Goal: Task Accomplishment & Management: Use online tool/utility

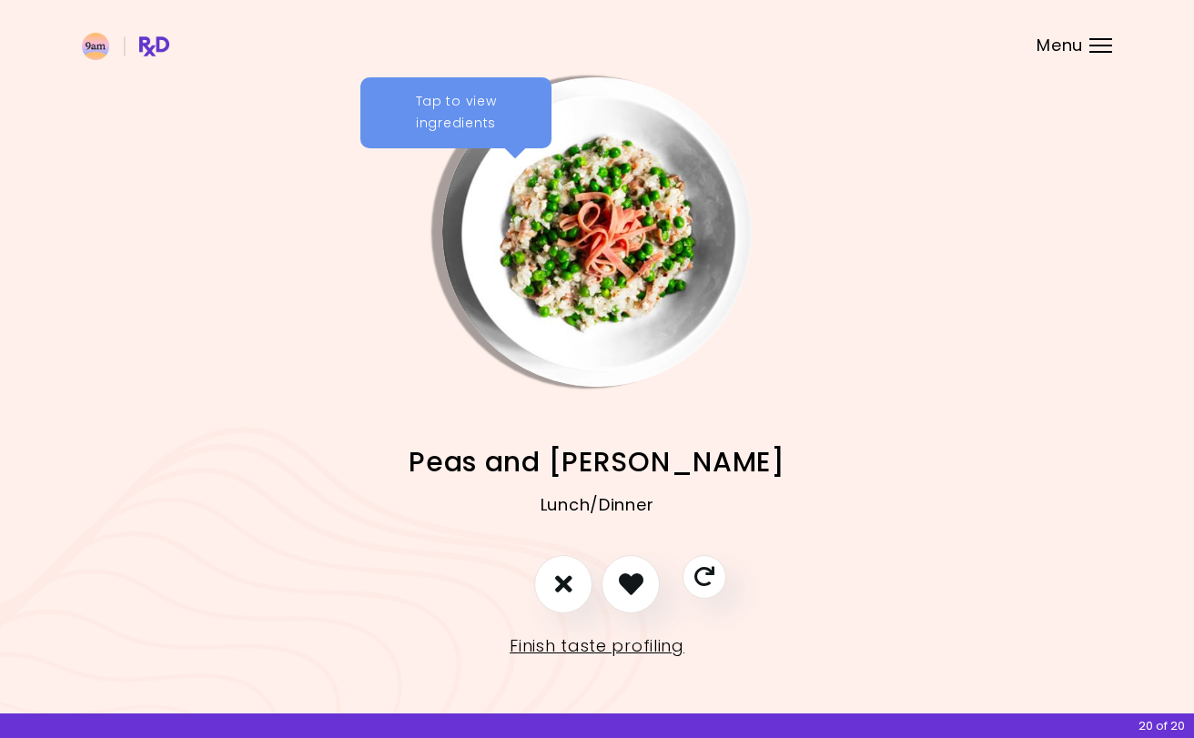
click at [577, 640] on link "Finish taste profiling" at bounding box center [597, 645] width 175 height 29
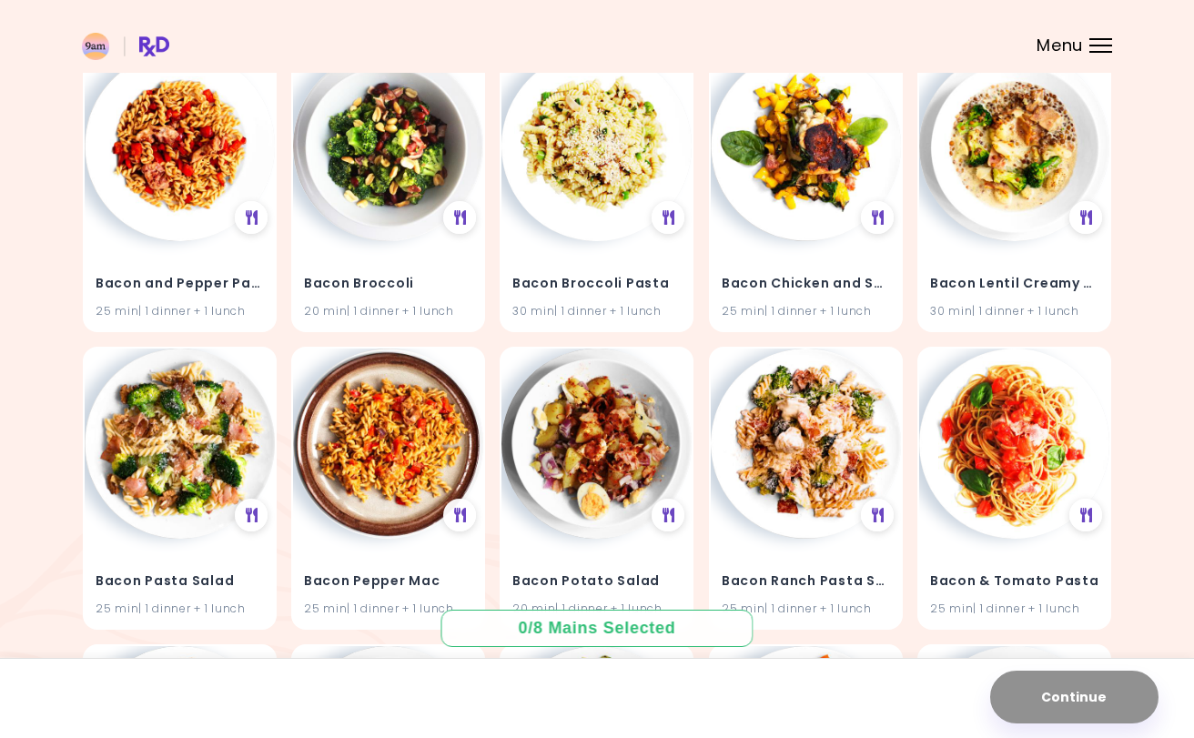
scroll to position [2000, 0]
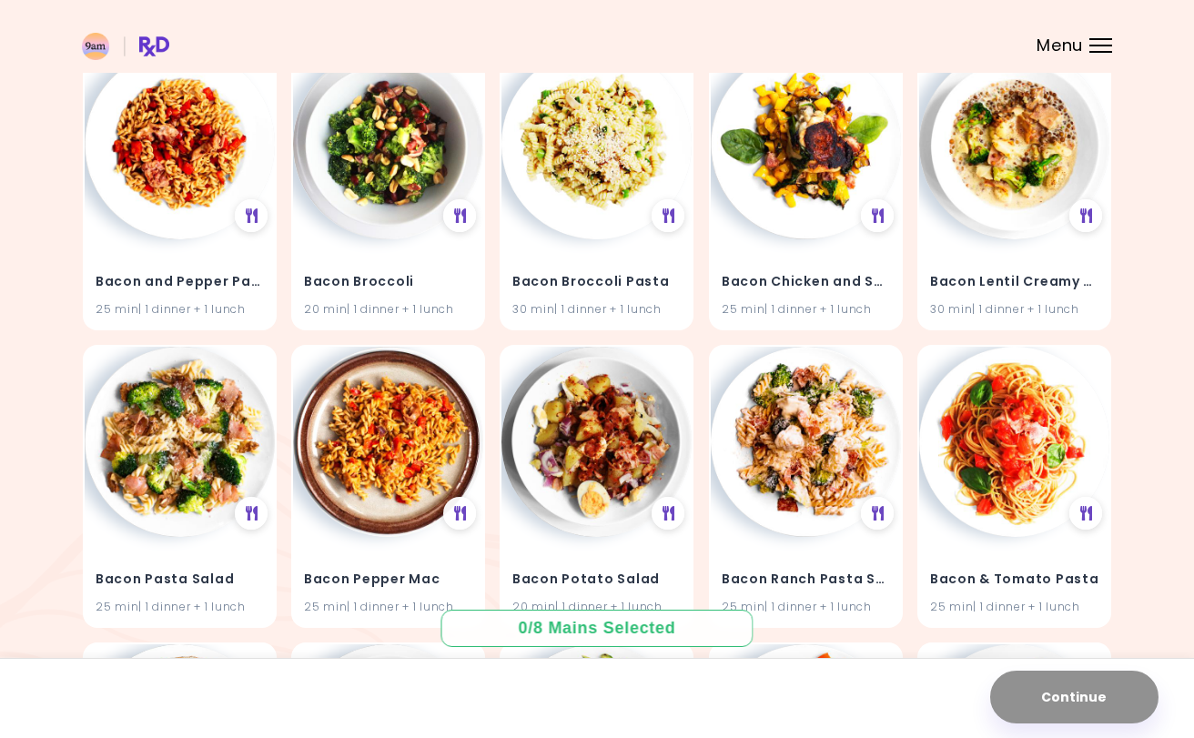
click at [669, 209] on icon at bounding box center [668, 216] width 13 height 15
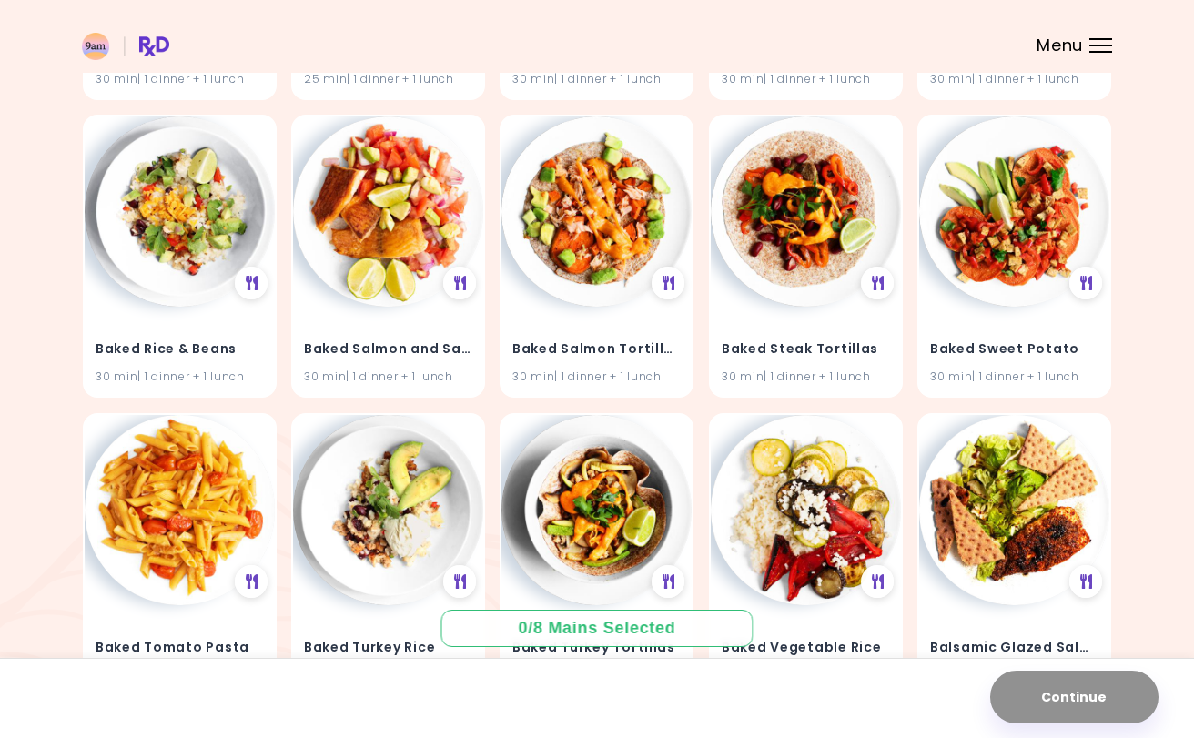
scroll to position [3418, 0]
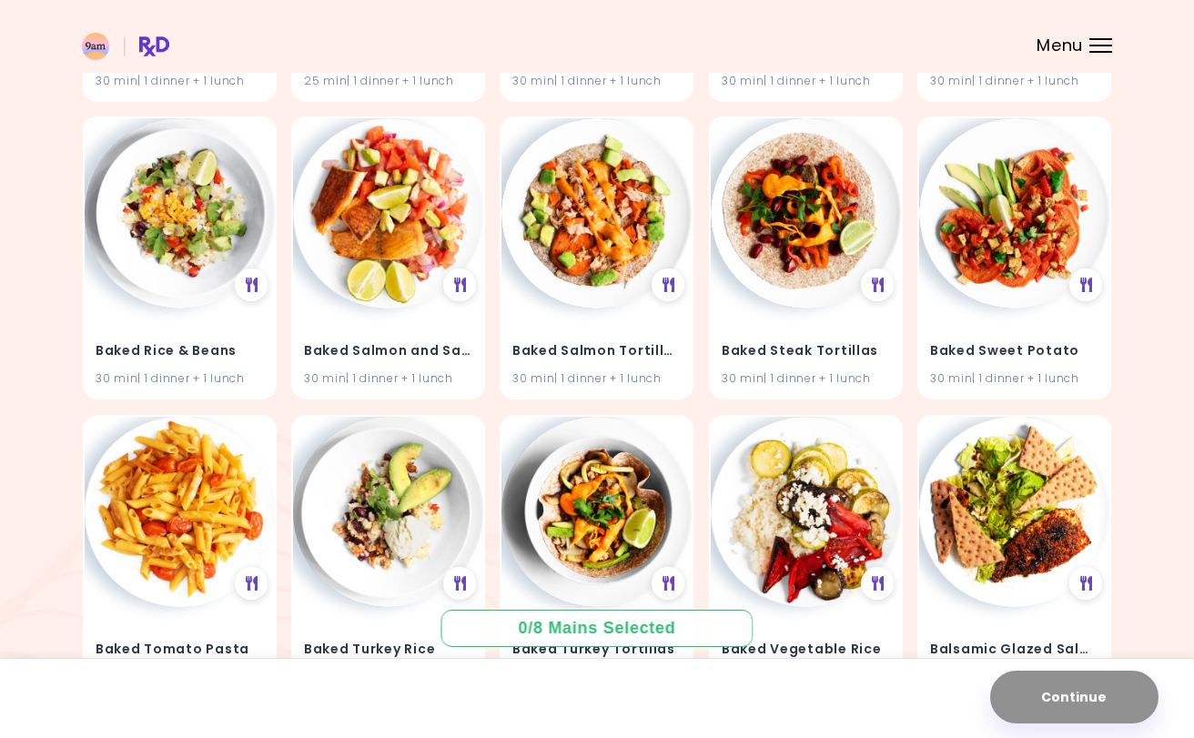
click at [783, 187] on img at bounding box center [806, 213] width 190 height 190
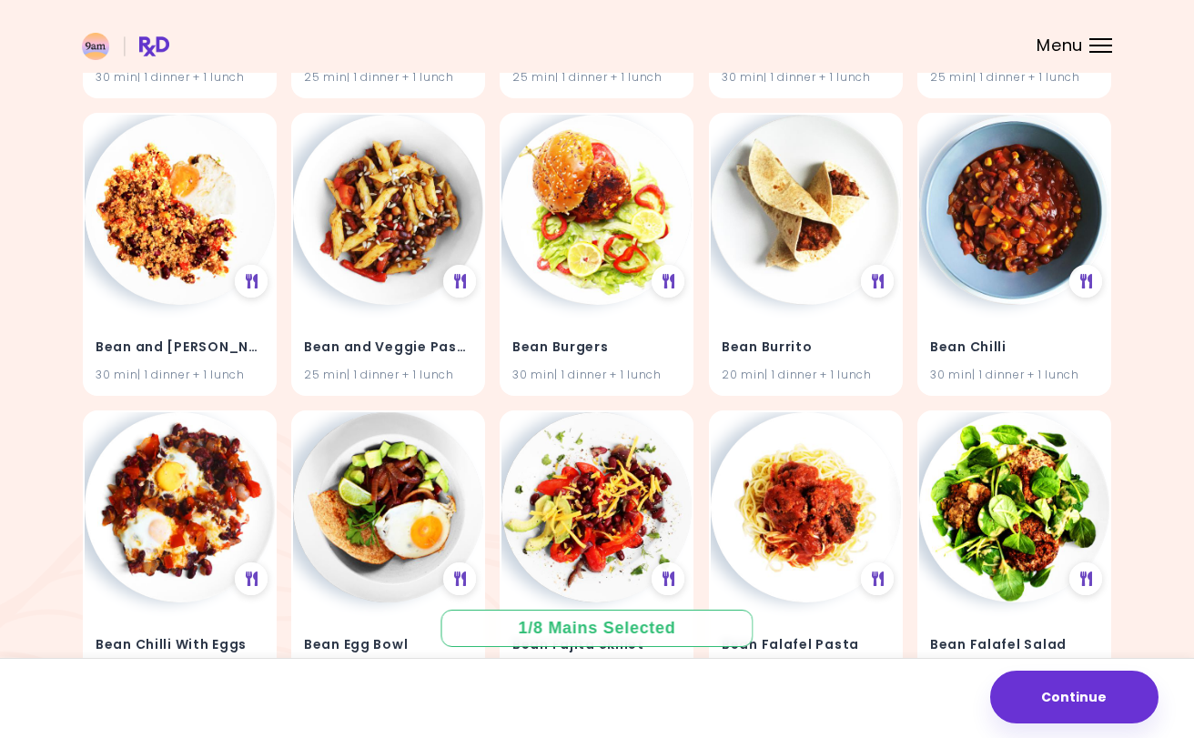
scroll to position [5508, 0]
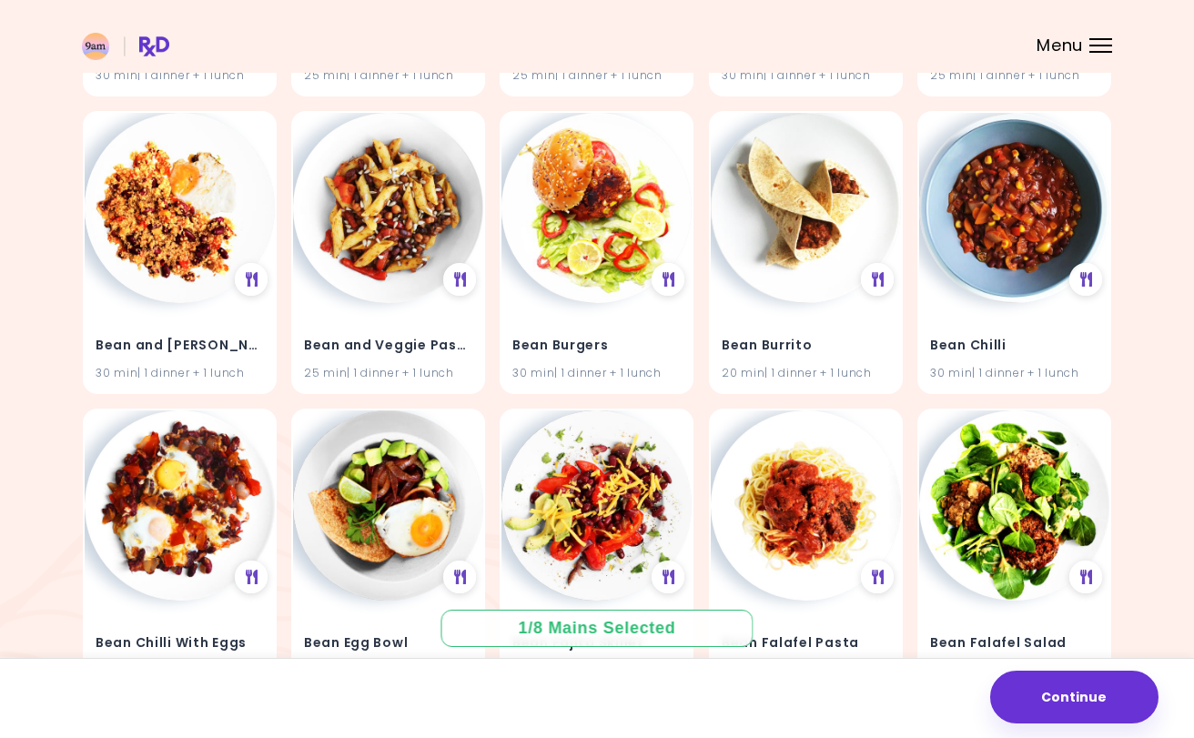
click at [1025, 179] on img at bounding box center [1014, 208] width 190 height 190
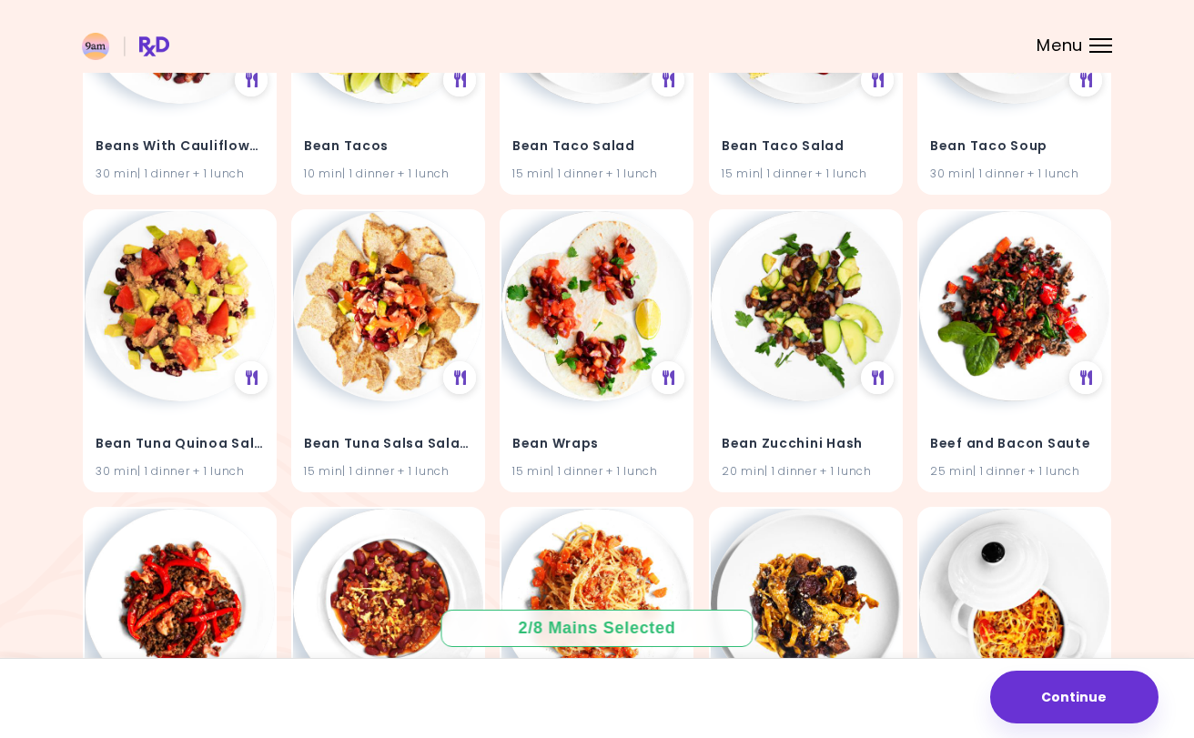
scroll to position [7493, 0]
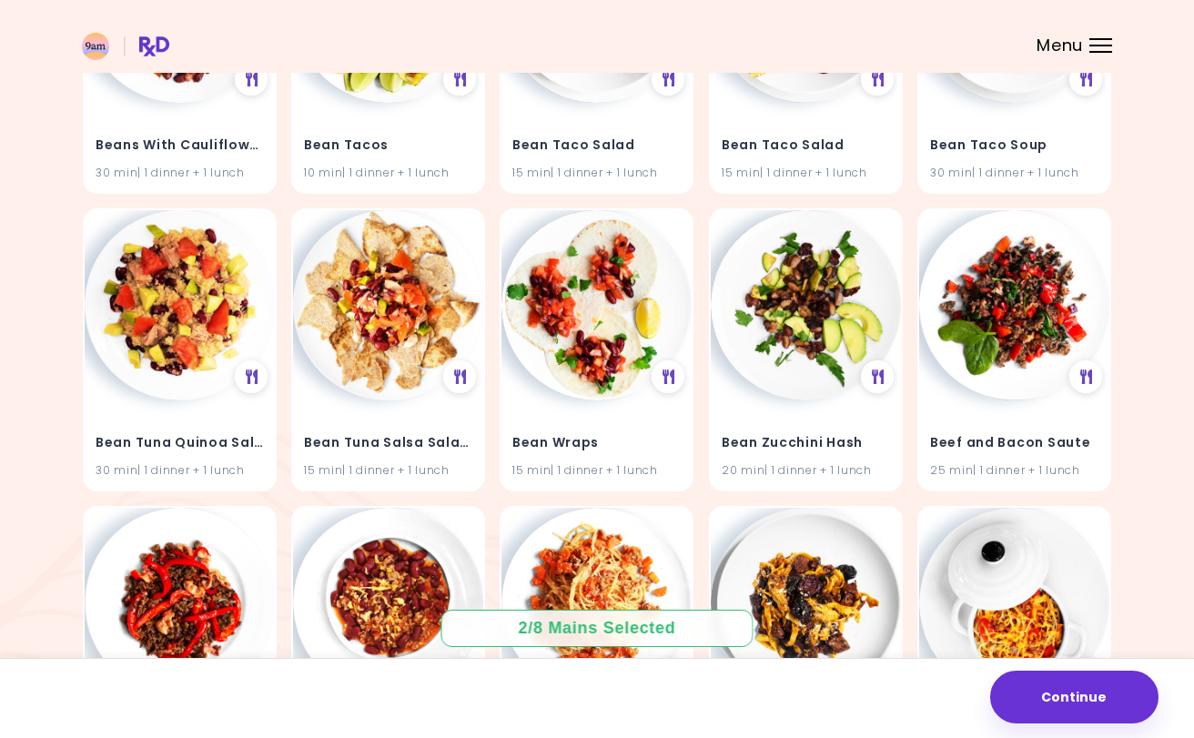
click at [1016, 297] on img at bounding box center [1014, 305] width 190 height 190
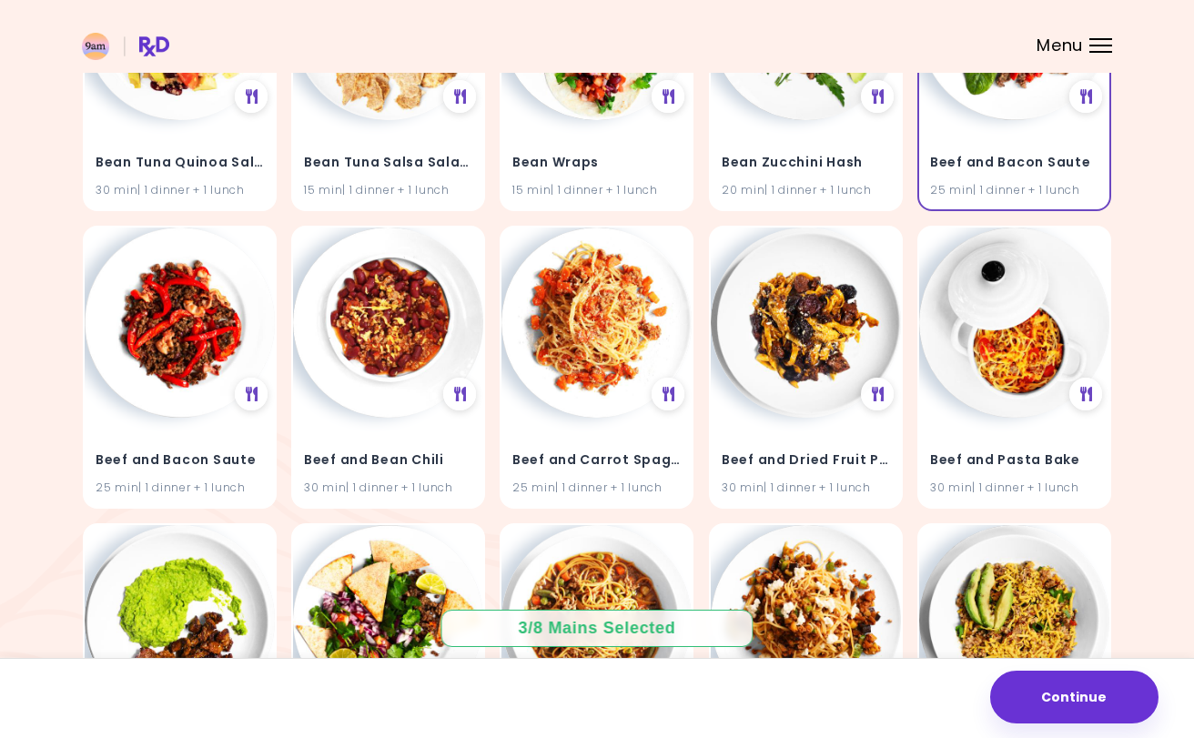
scroll to position [7774, 0]
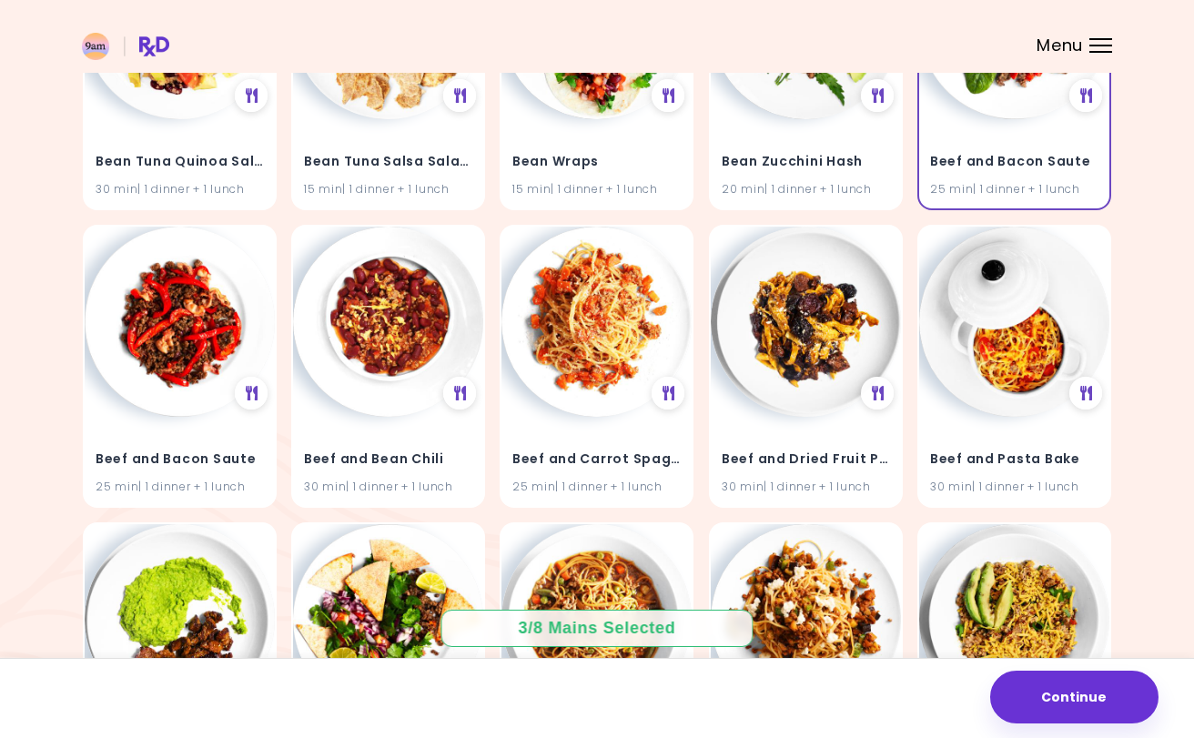
click at [343, 260] on img at bounding box center [388, 322] width 190 height 190
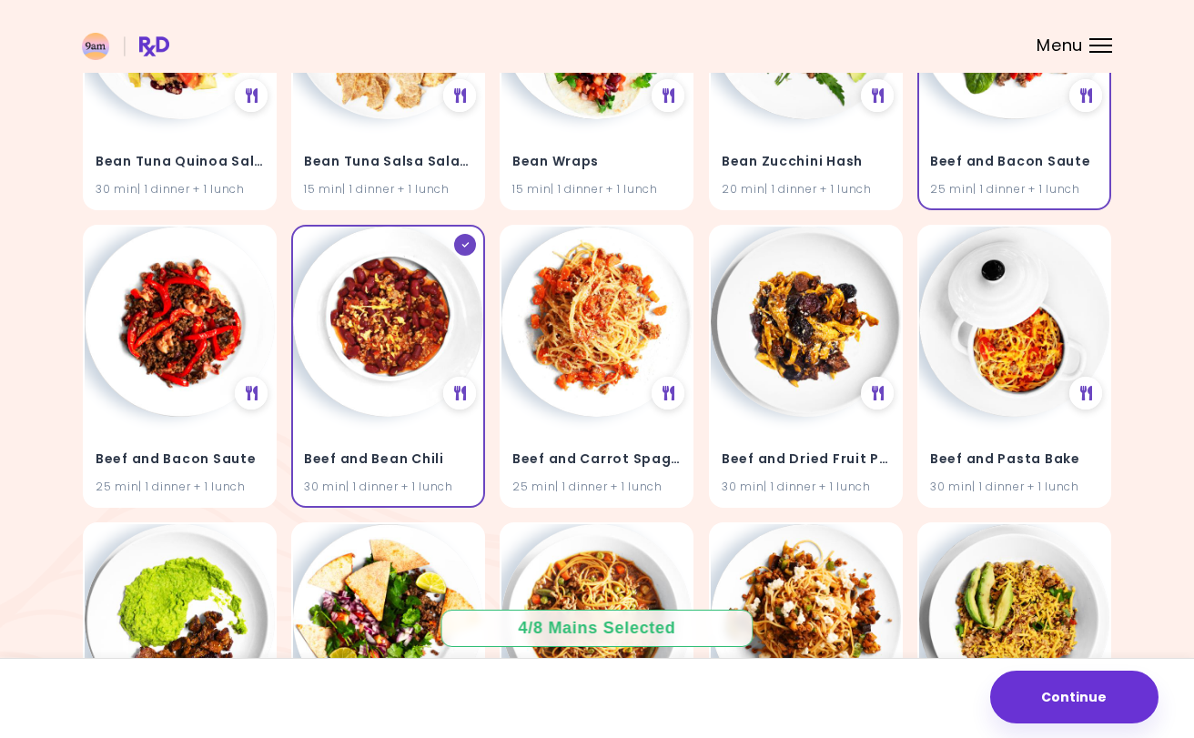
click at [173, 237] on img at bounding box center [180, 322] width 190 height 190
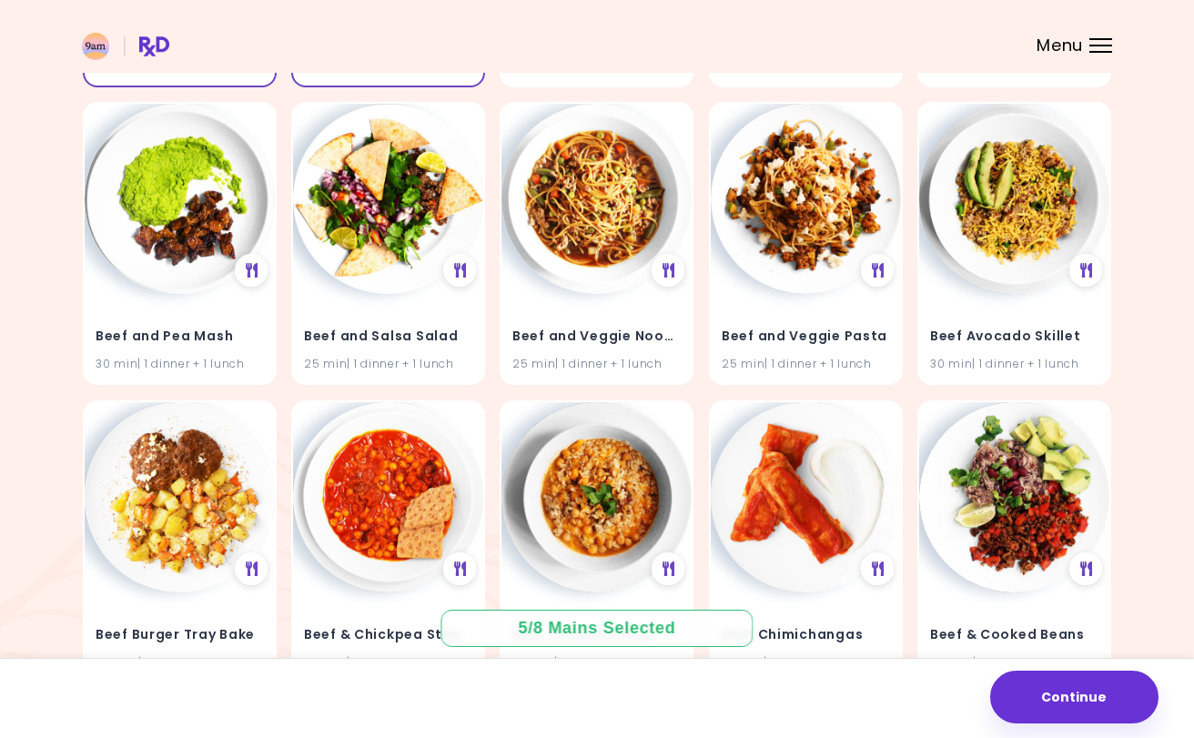
scroll to position [8196, 0]
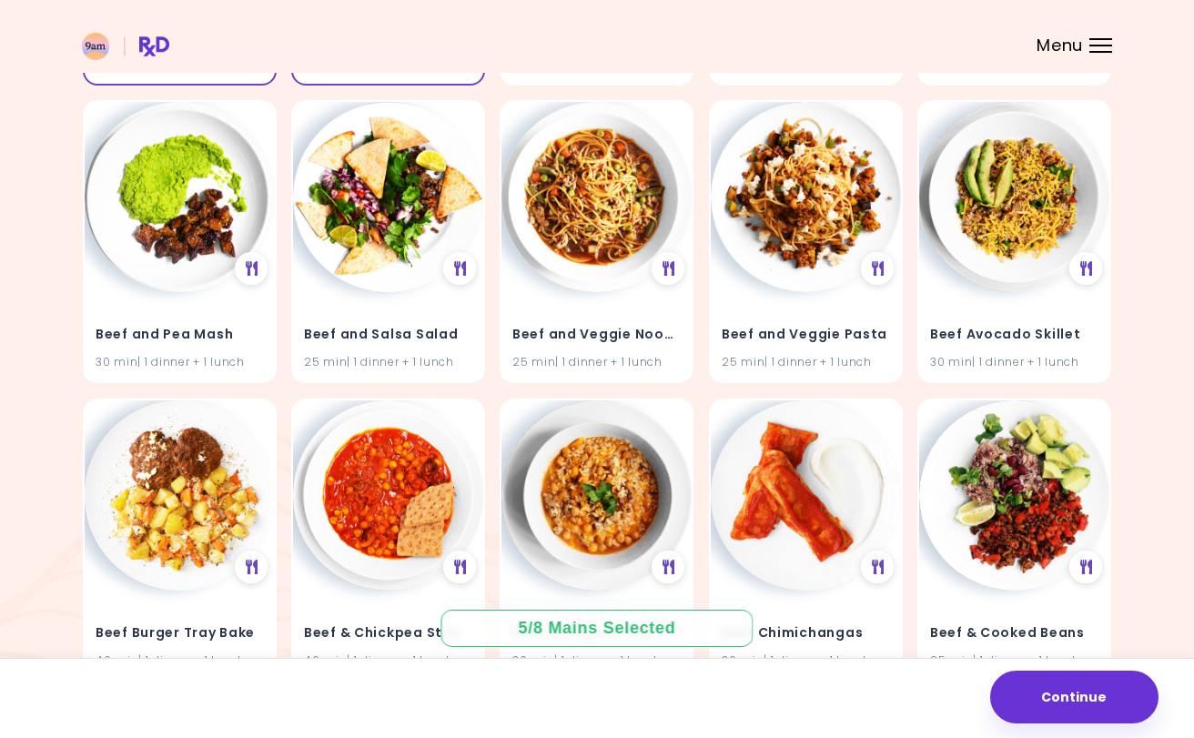
click at [595, 189] on img at bounding box center [596, 197] width 190 height 190
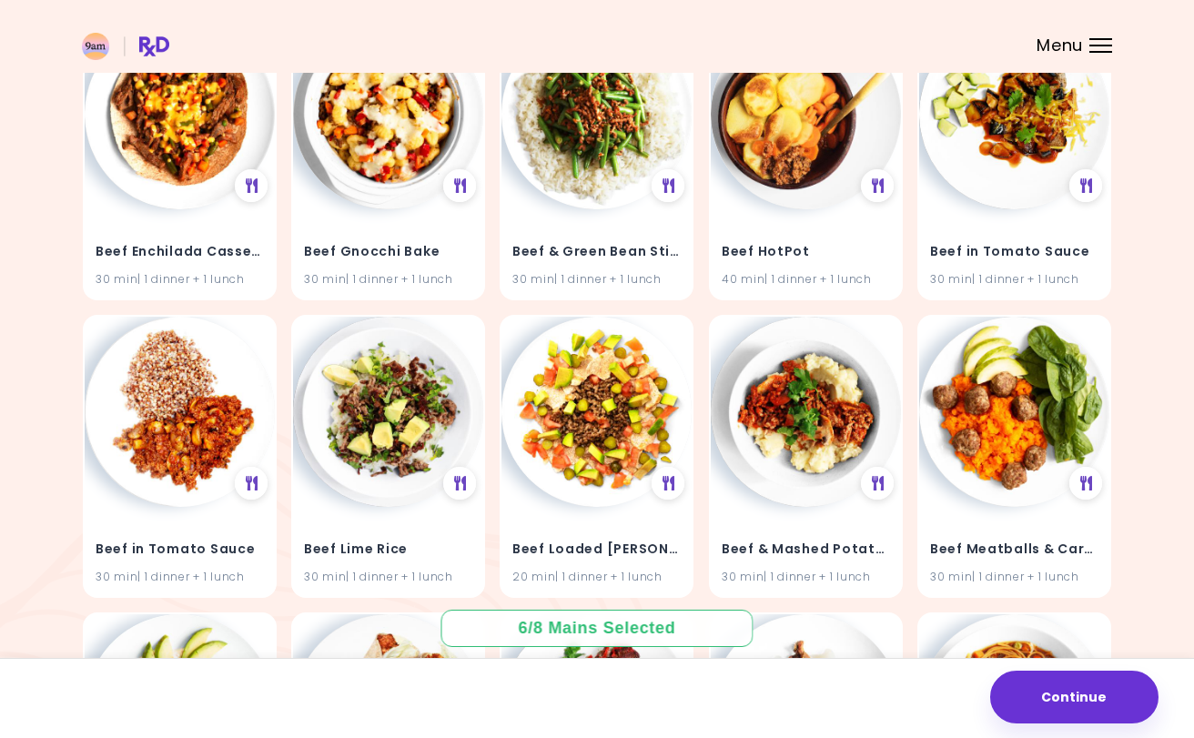
scroll to position [9173, 0]
click at [750, 348] on img at bounding box center [806, 411] width 190 height 190
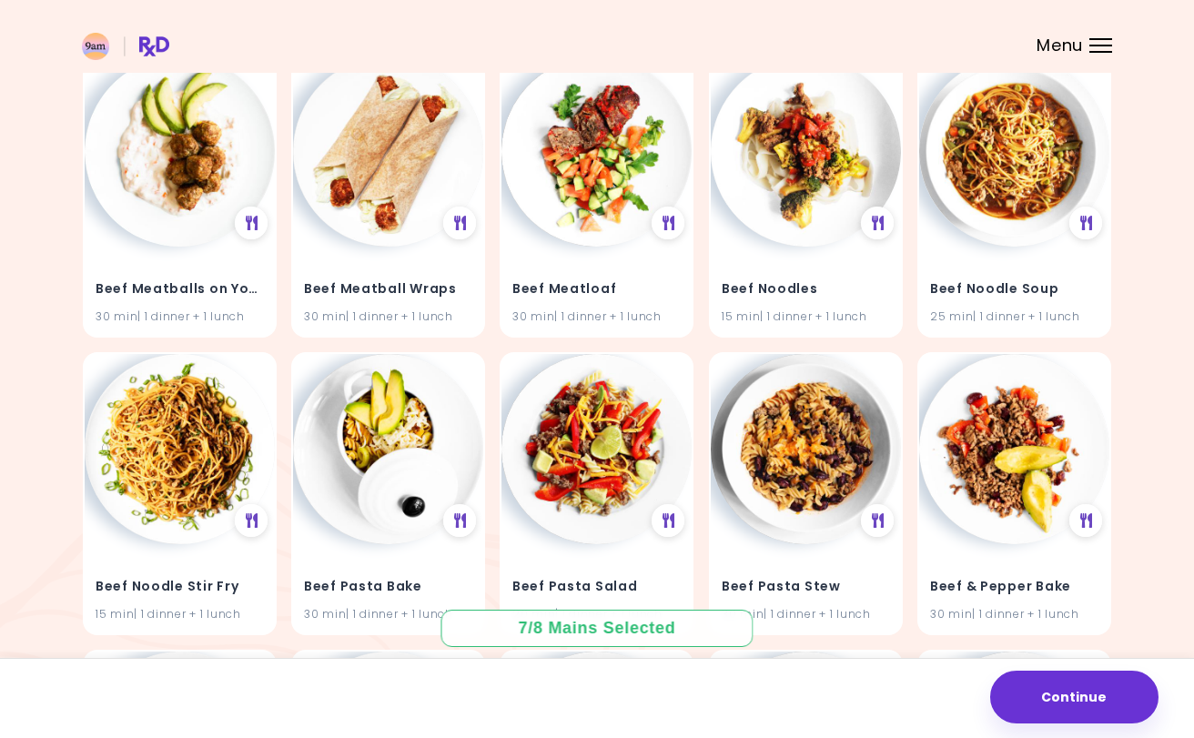
scroll to position [9731, 0]
click at [98, 426] on img at bounding box center [180, 448] width 190 height 190
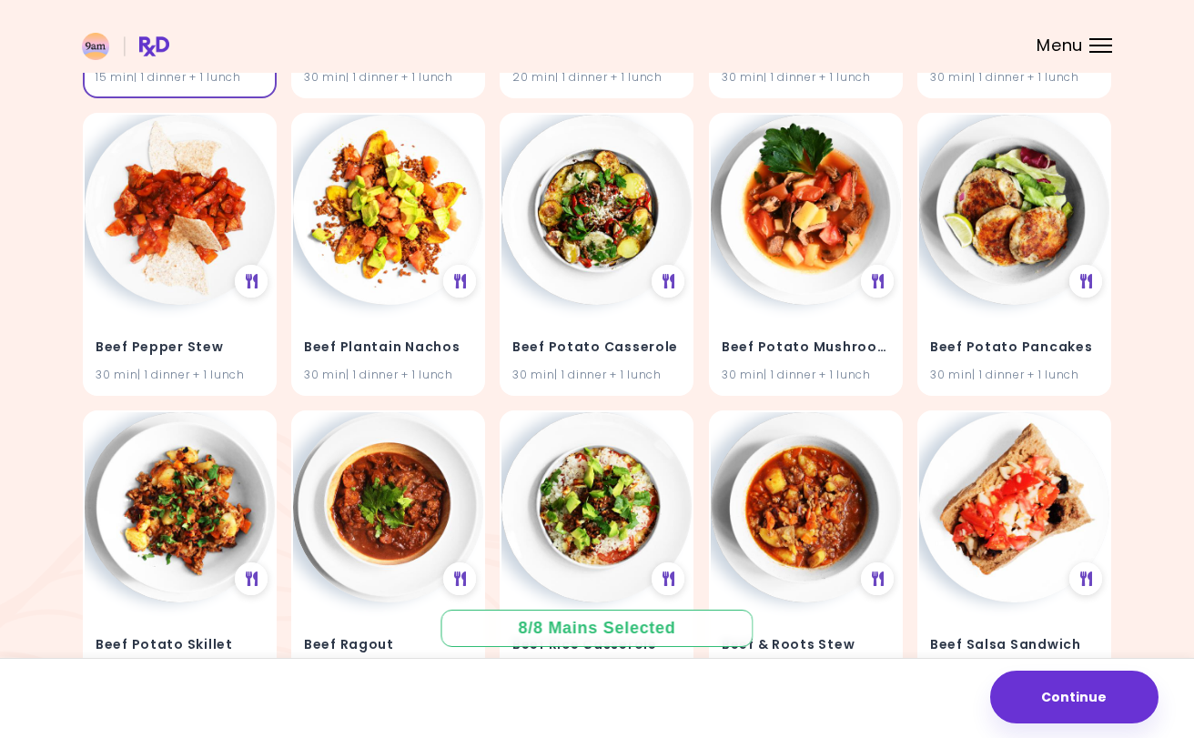
scroll to position [10269, 0]
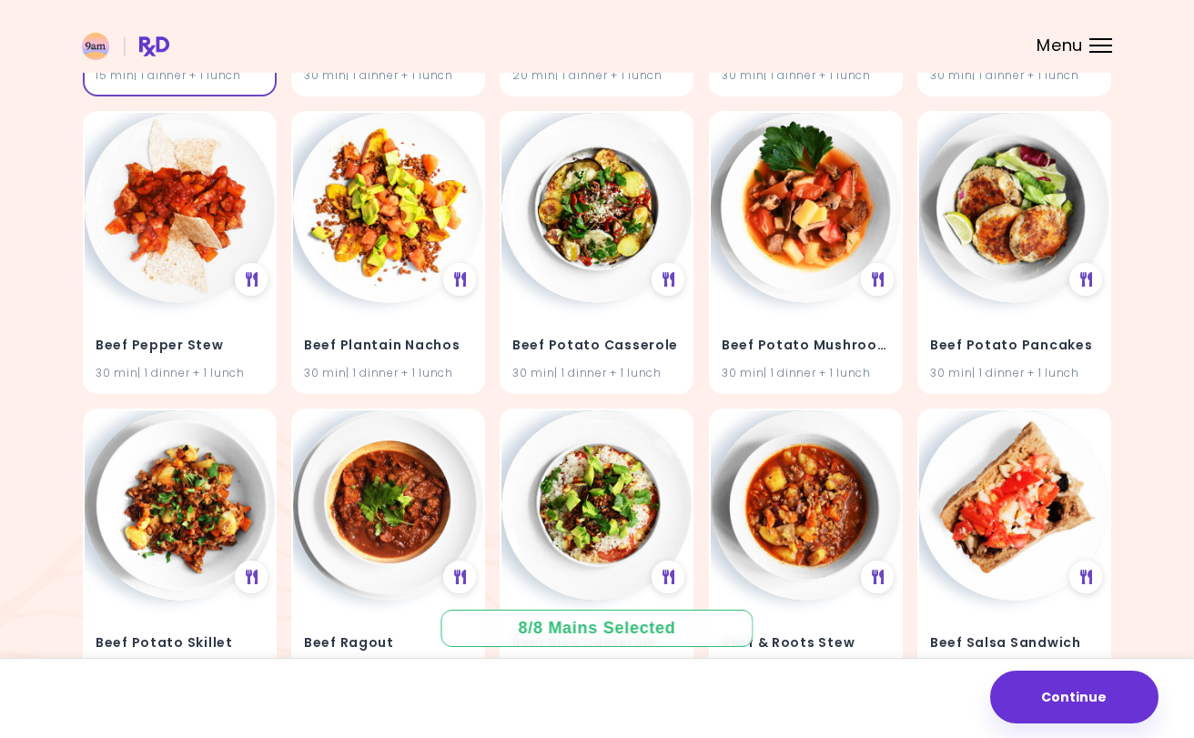
click at [1058, 671] on button "Continue" at bounding box center [1074, 697] width 168 height 53
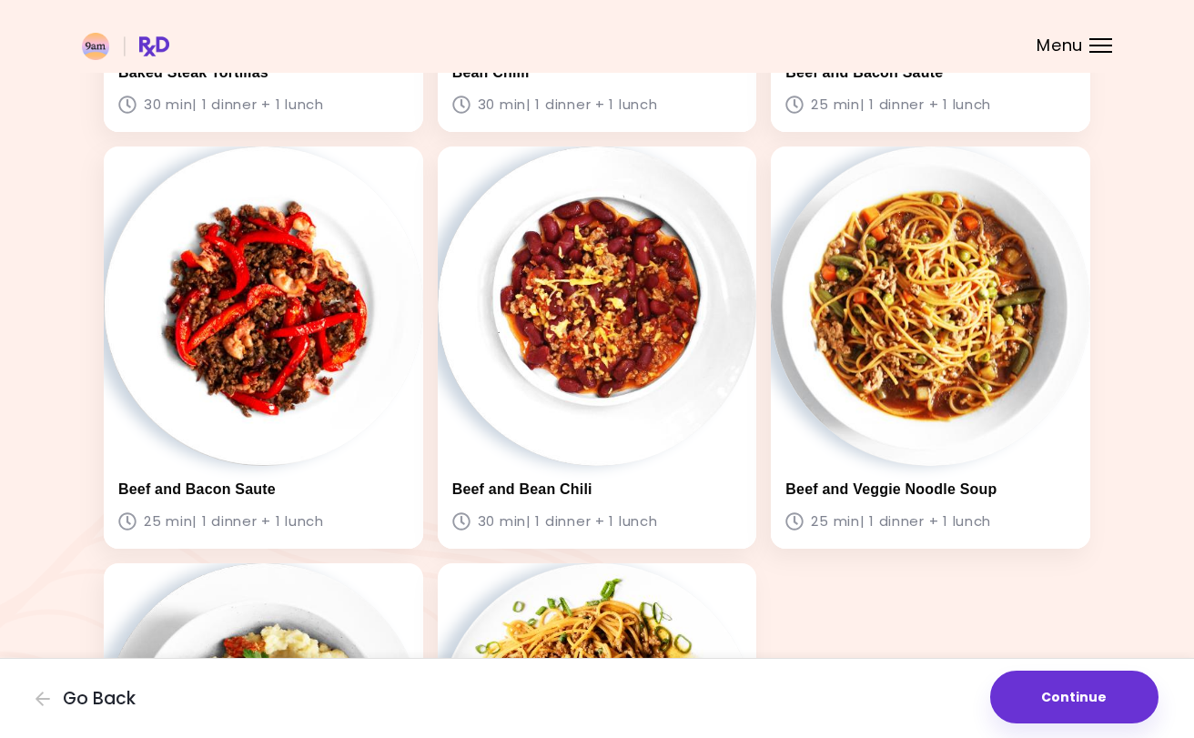
scroll to position [448, 0]
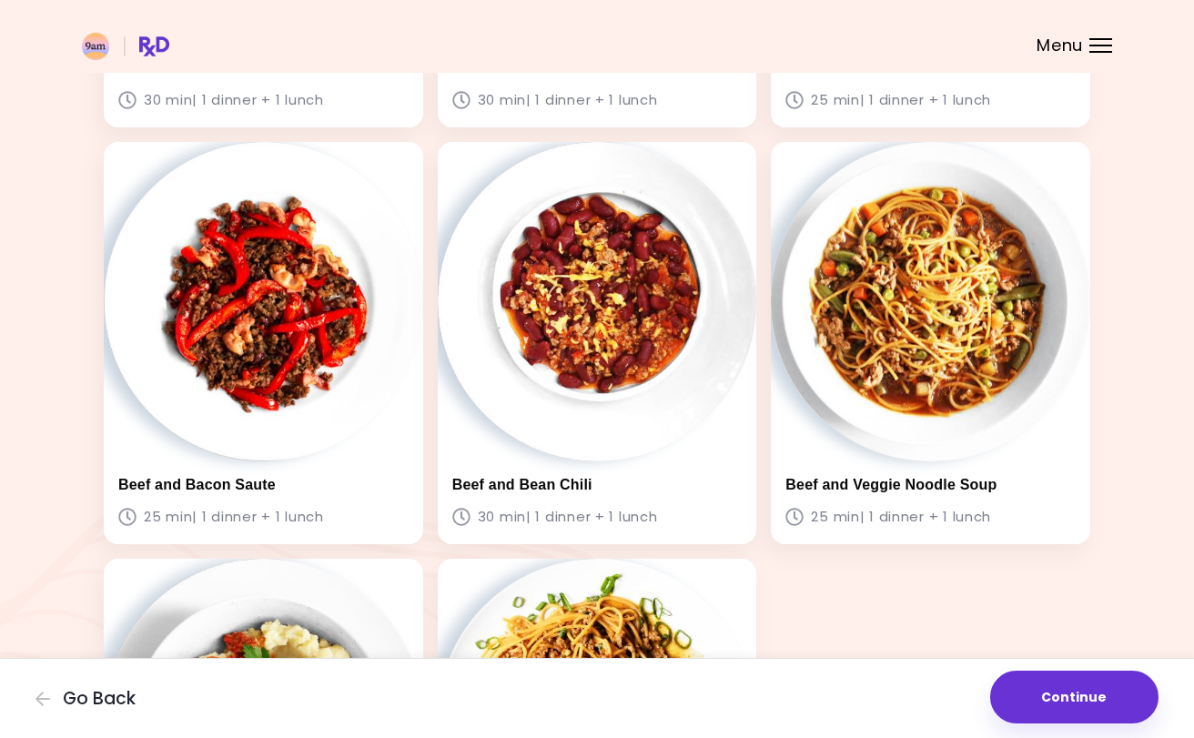
click at [1072, 671] on button "Continue" at bounding box center [1074, 697] width 168 height 53
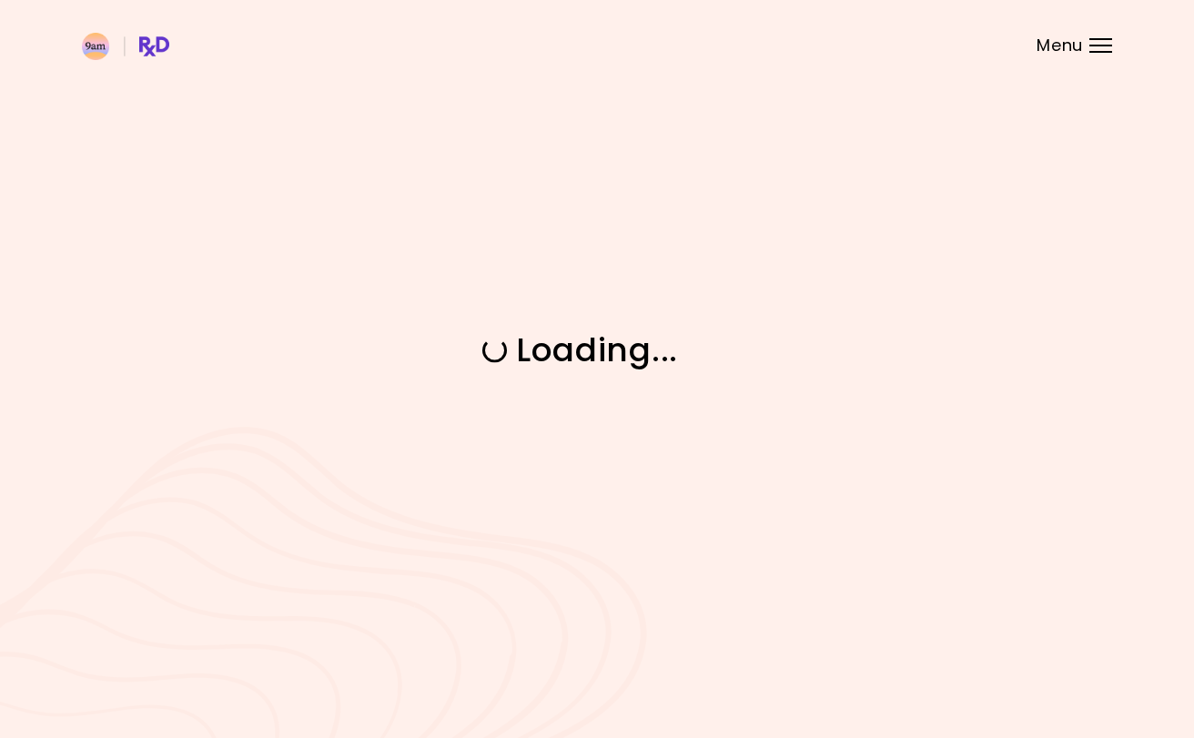
scroll to position [0, 0]
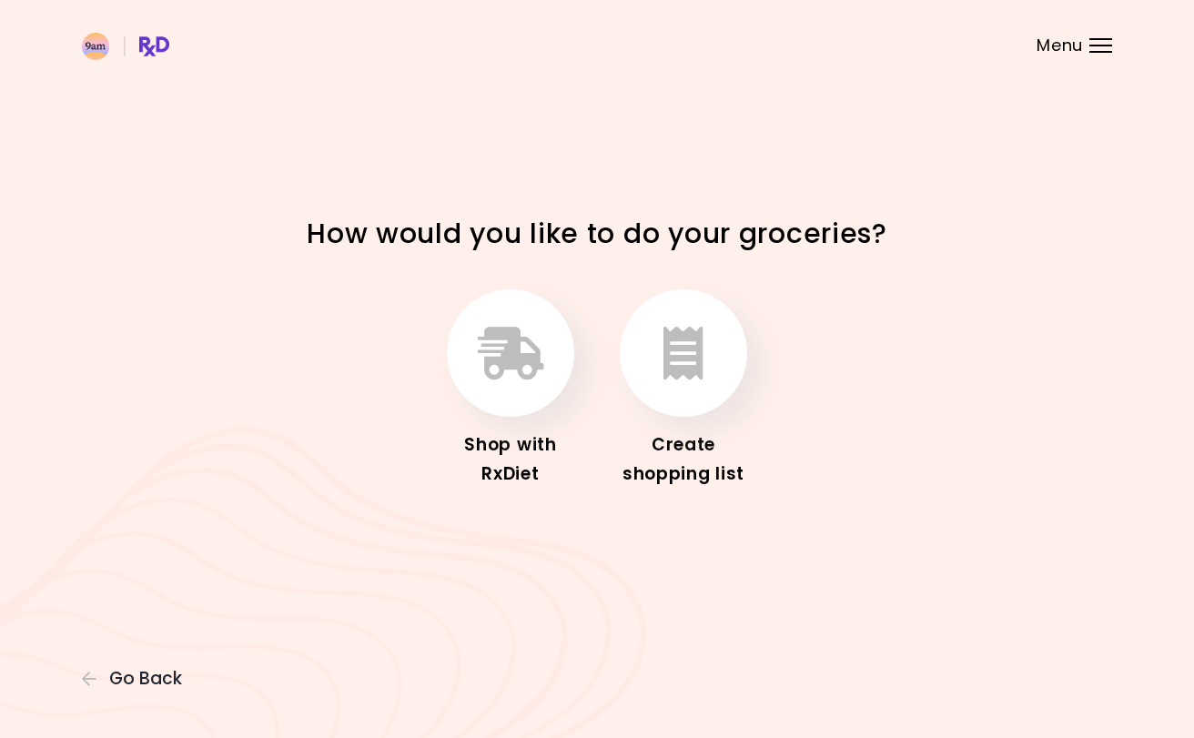
click at [689, 346] on icon "button" at bounding box center [683, 353] width 40 height 53
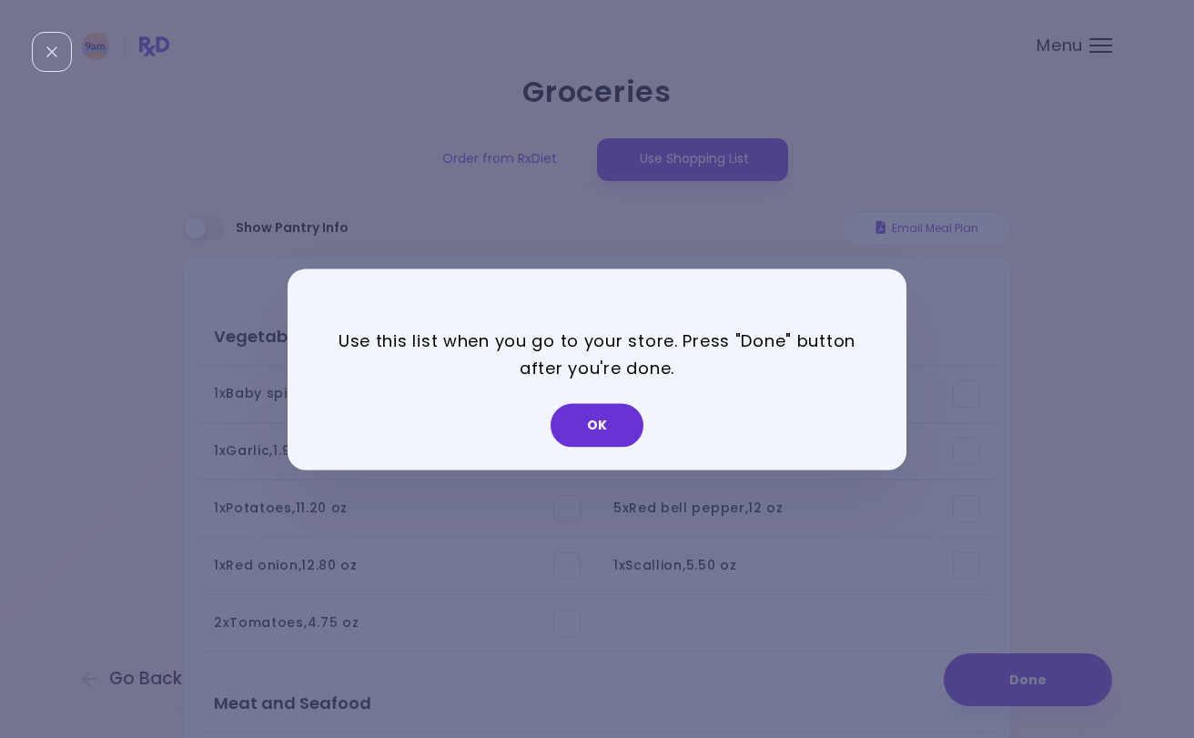
click at [588, 423] on button "OK" at bounding box center [596, 425] width 93 height 44
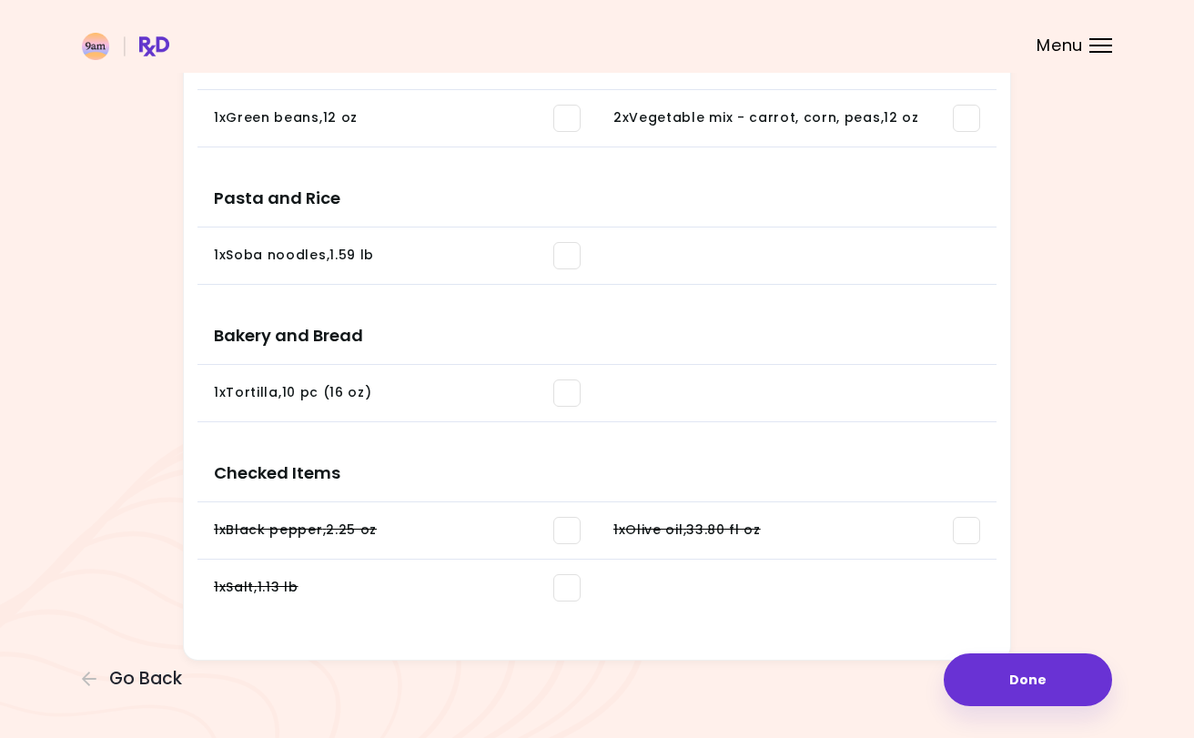
scroll to position [1443, 0]
click at [561, 380] on span at bounding box center [566, 393] width 27 height 27
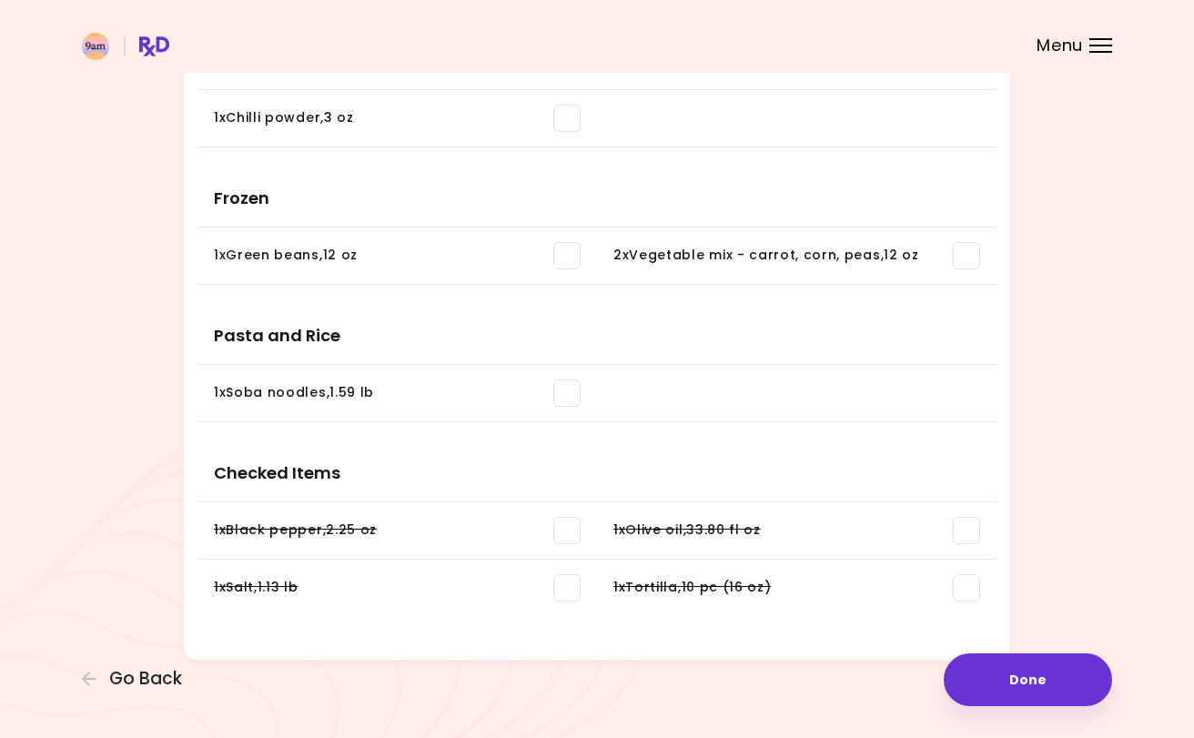
scroll to position [1306, 0]
click at [964, 252] on span at bounding box center [966, 256] width 27 height 27
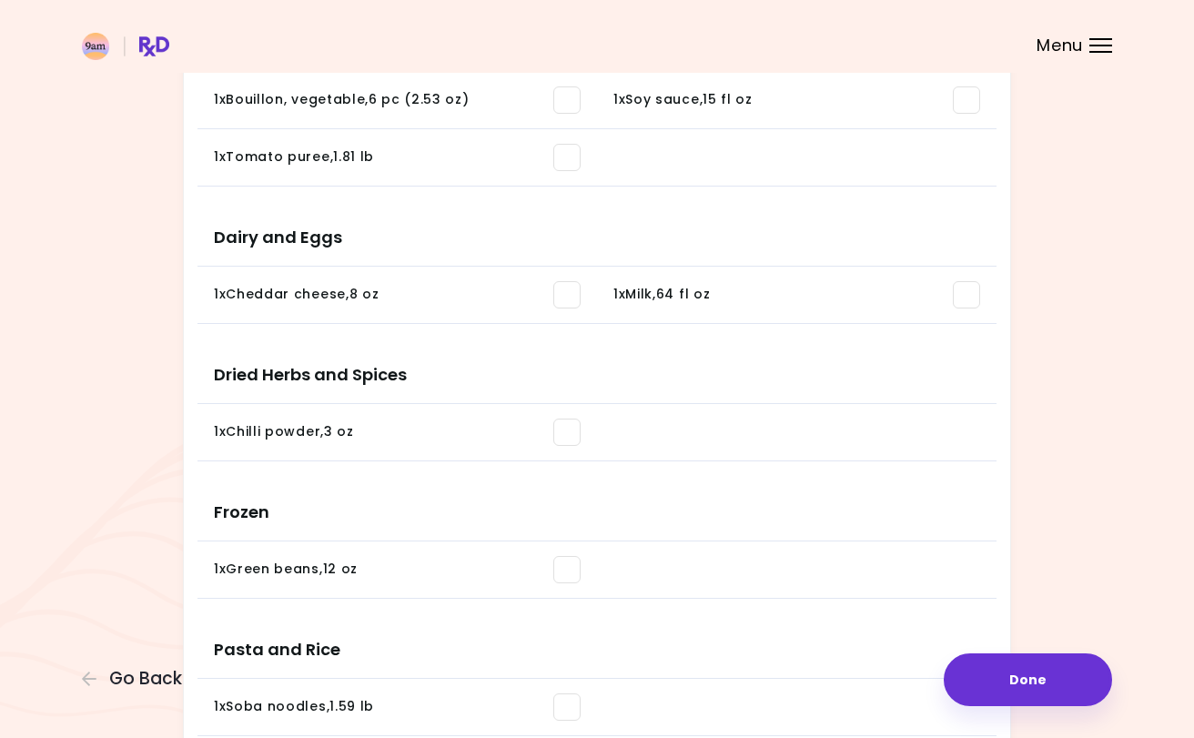
scroll to position [992, 0]
click at [564, 427] on span at bounding box center [566, 432] width 27 height 27
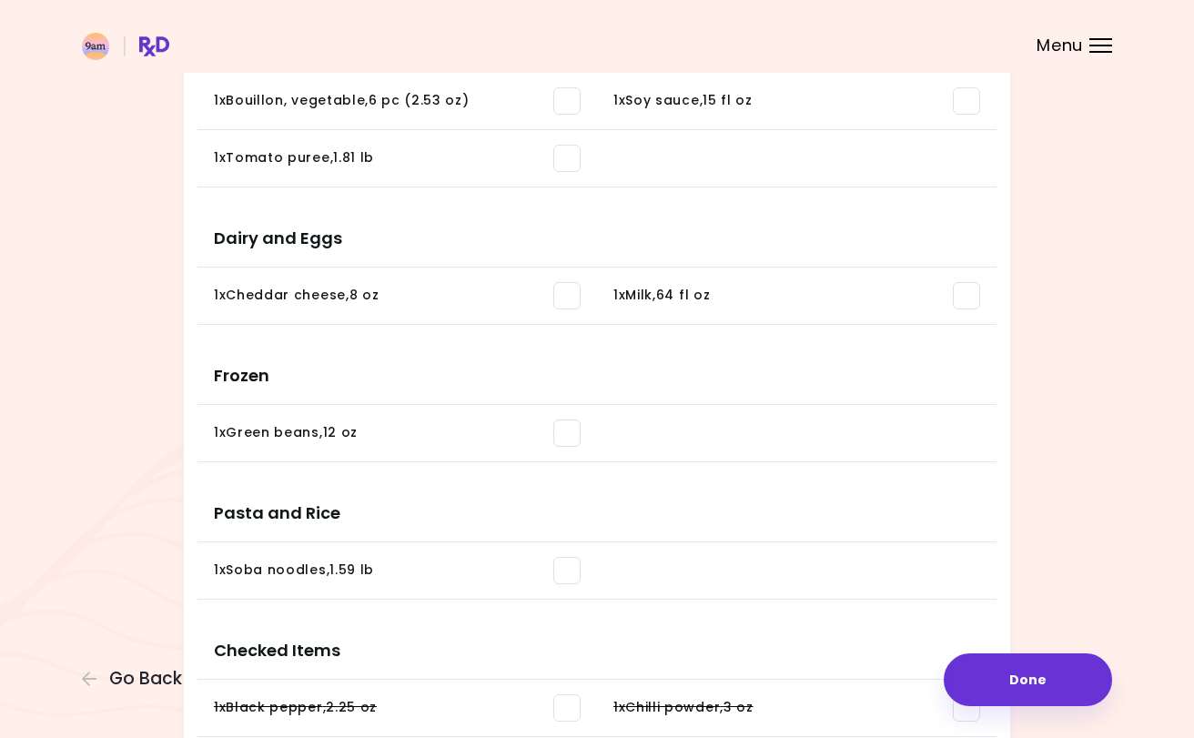
click at [570, 289] on span at bounding box center [566, 295] width 27 height 27
click at [967, 290] on span at bounding box center [966, 295] width 27 height 27
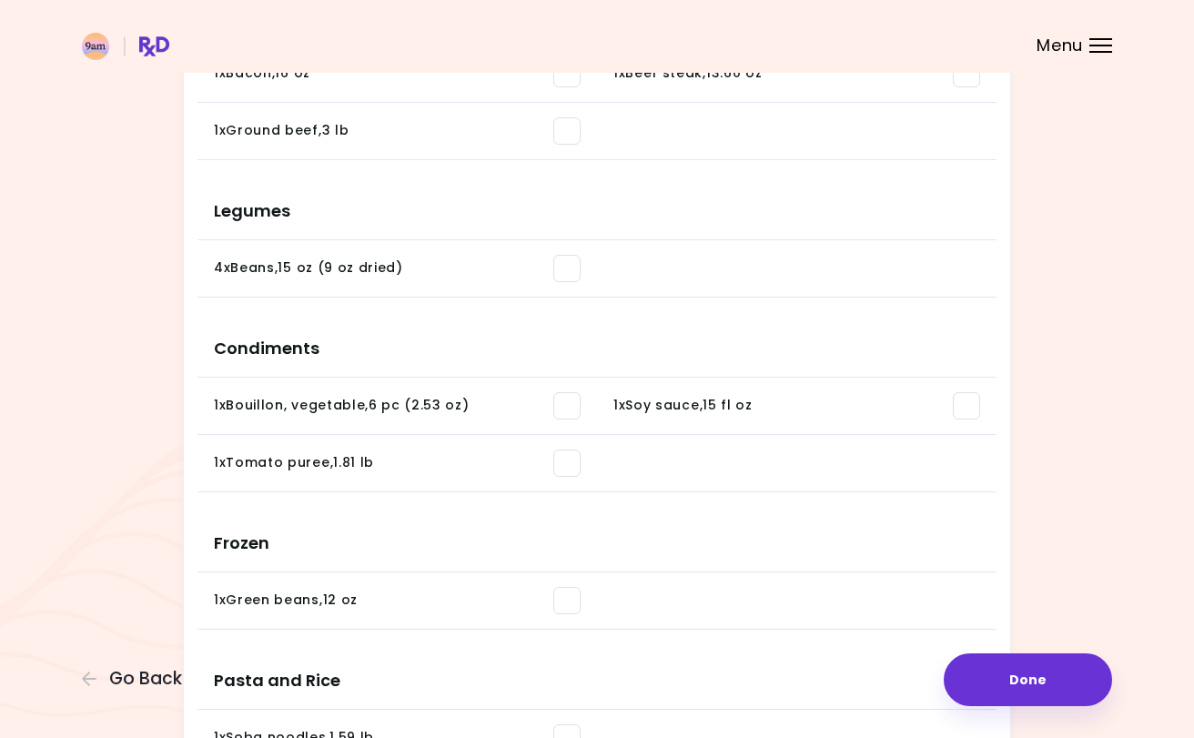
scroll to position [685, 0]
click at [969, 406] on span at bounding box center [966, 407] width 27 height 27
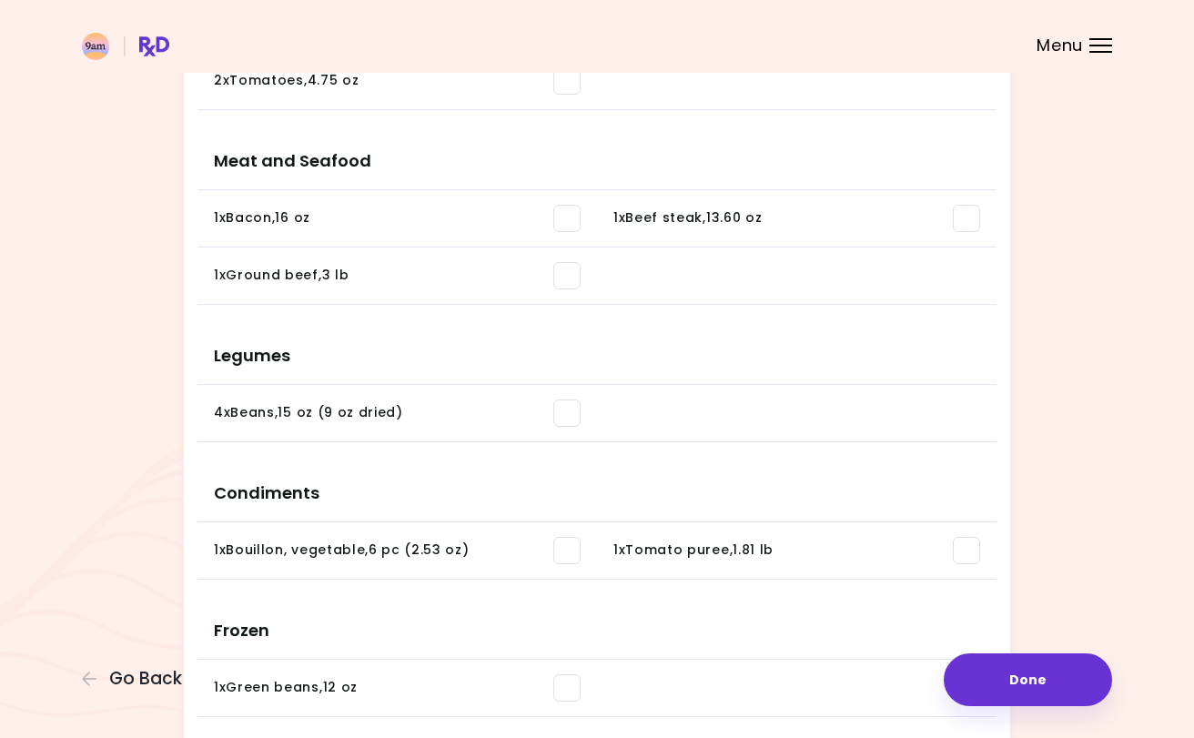
scroll to position [533, 0]
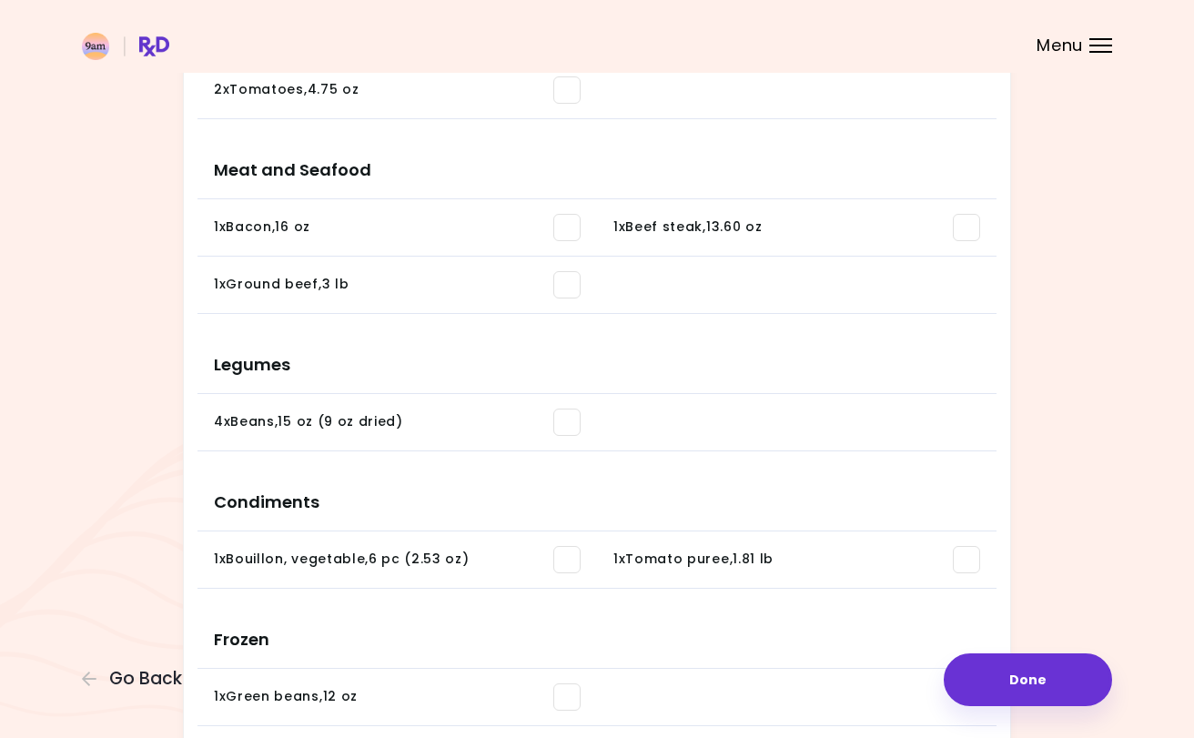
click at [572, 222] on span at bounding box center [566, 227] width 27 height 27
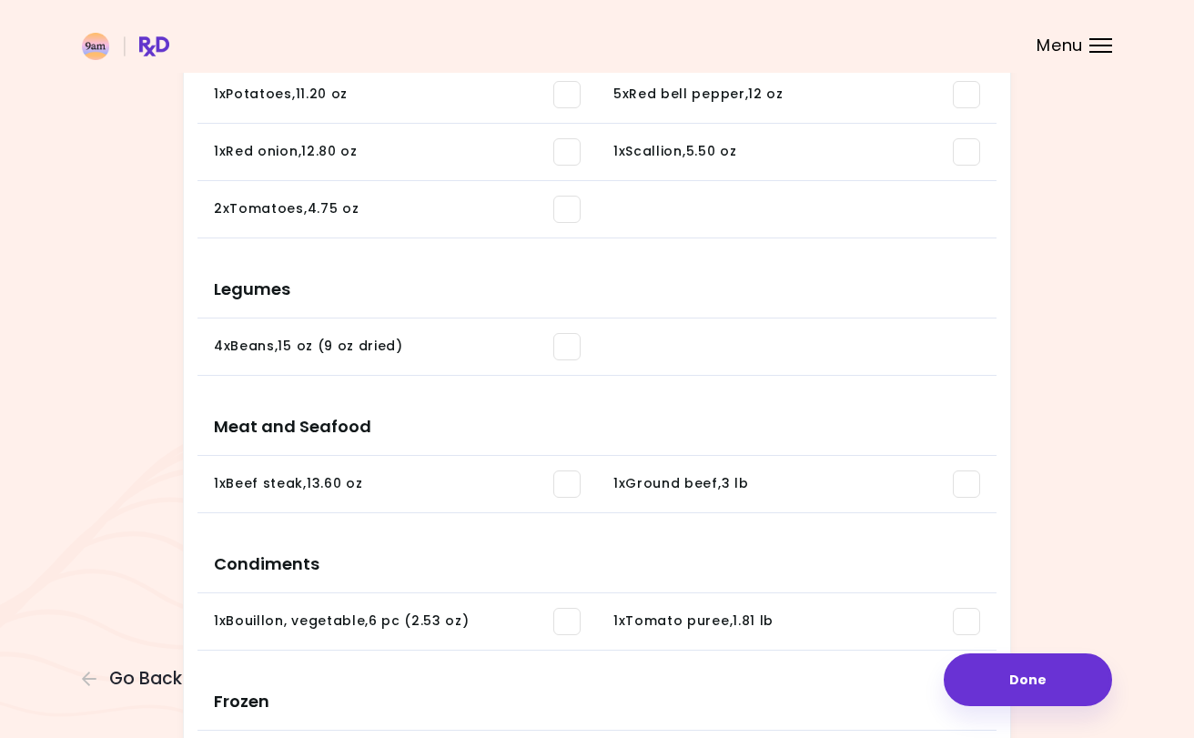
scroll to position [407, 0]
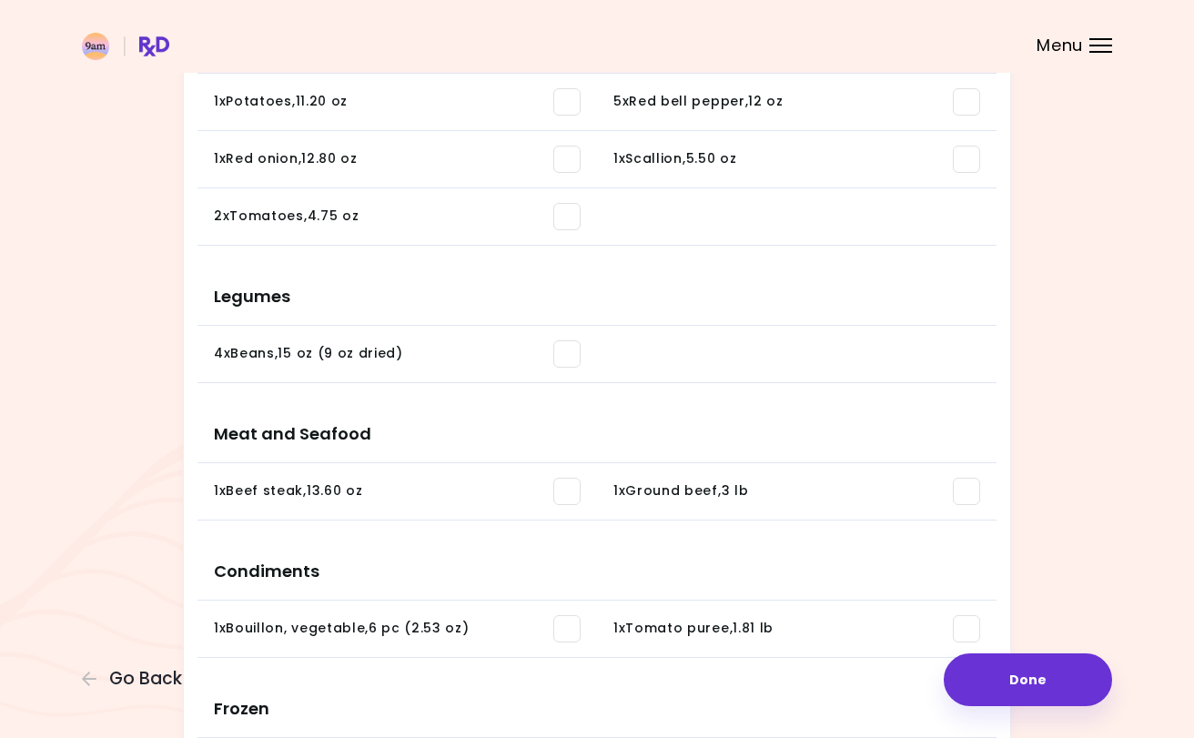
click at [976, 500] on span at bounding box center [966, 491] width 27 height 27
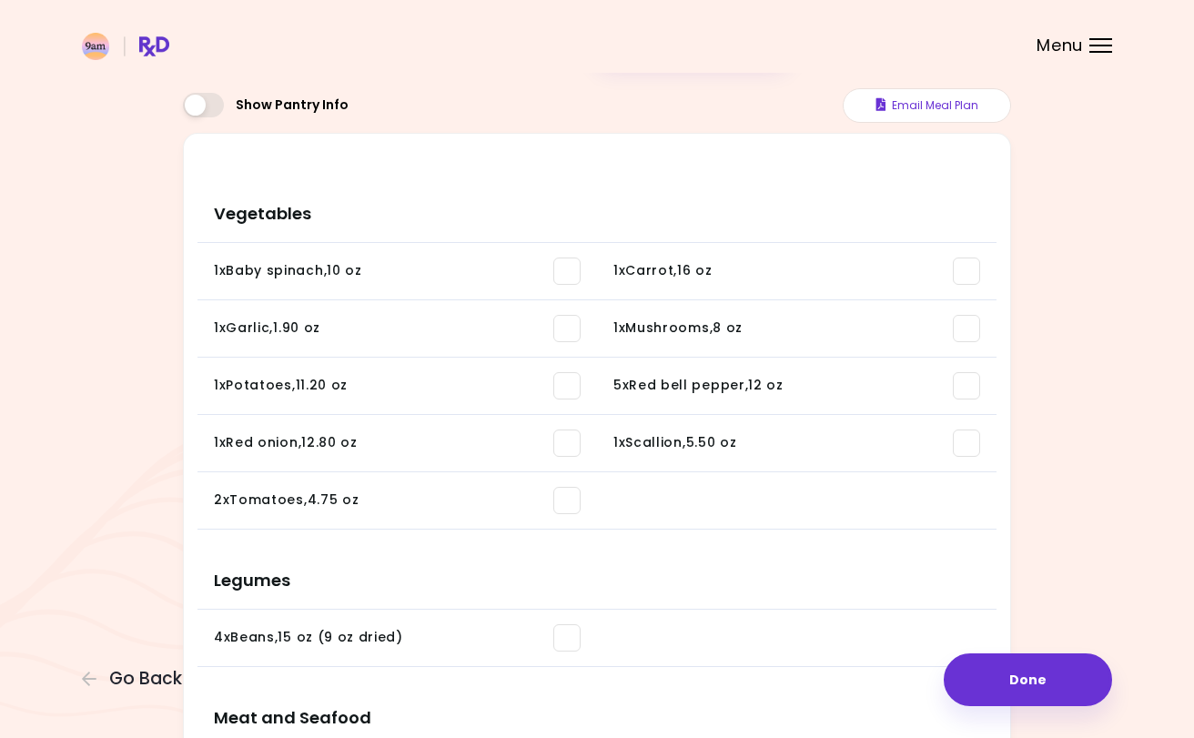
scroll to position [122, 0]
click at [570, 325] on span at bounding box center [566, 329] width 27 height 27
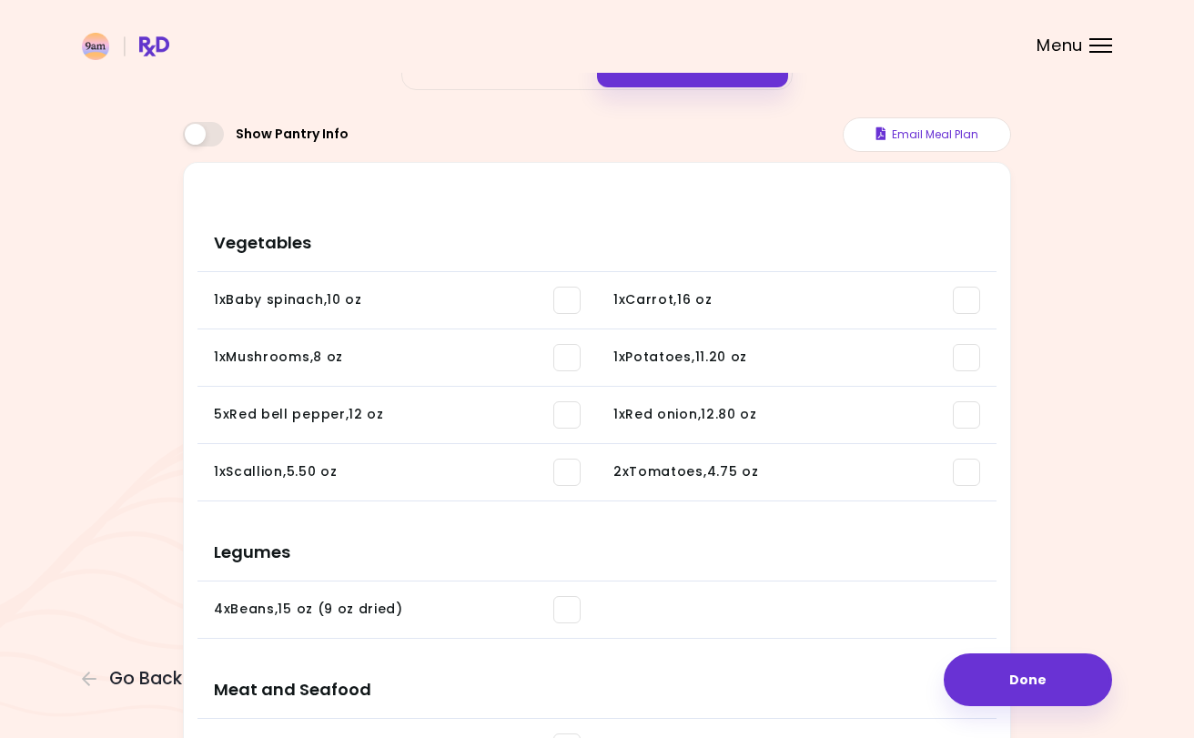
scroll to position [93, 0]
click at [979, 297] on span at bounding box center [966, 301] width 27 height 27
click at [566, 415] on span at bounding box center [566, 415] width 27 height 27
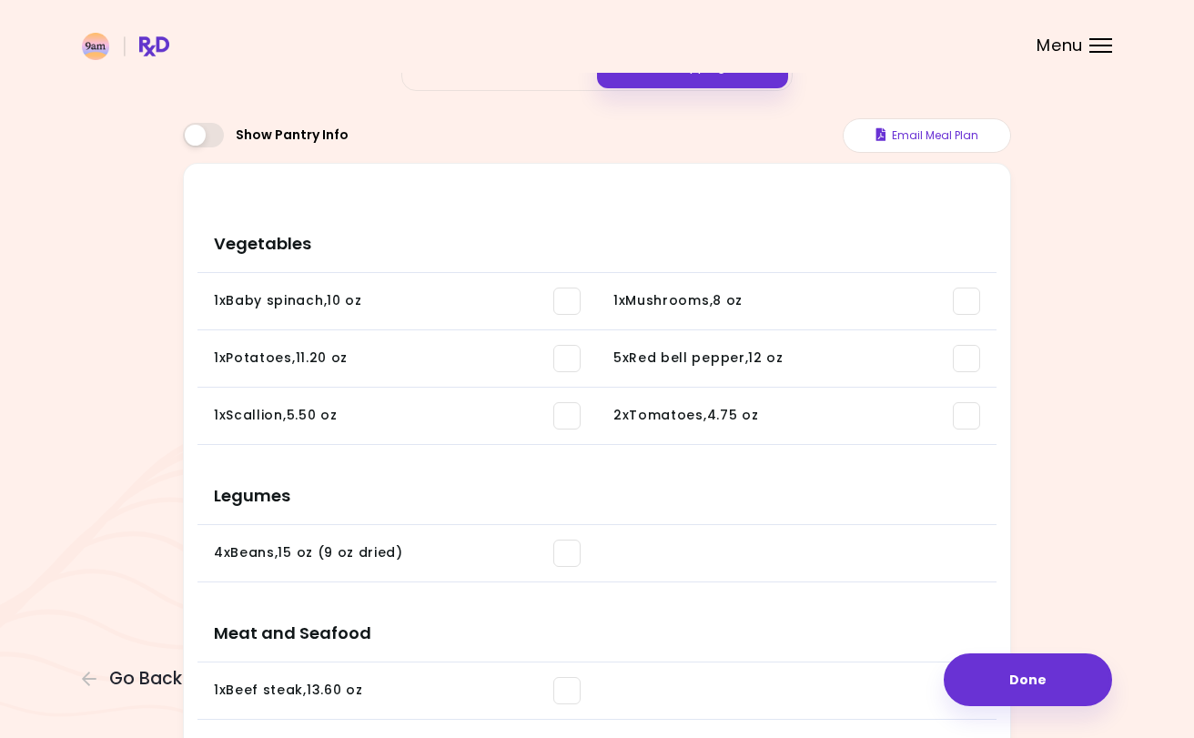
click at [1035, 667] on button "Done" at bounding box center [1028, 679] width 168 height 53
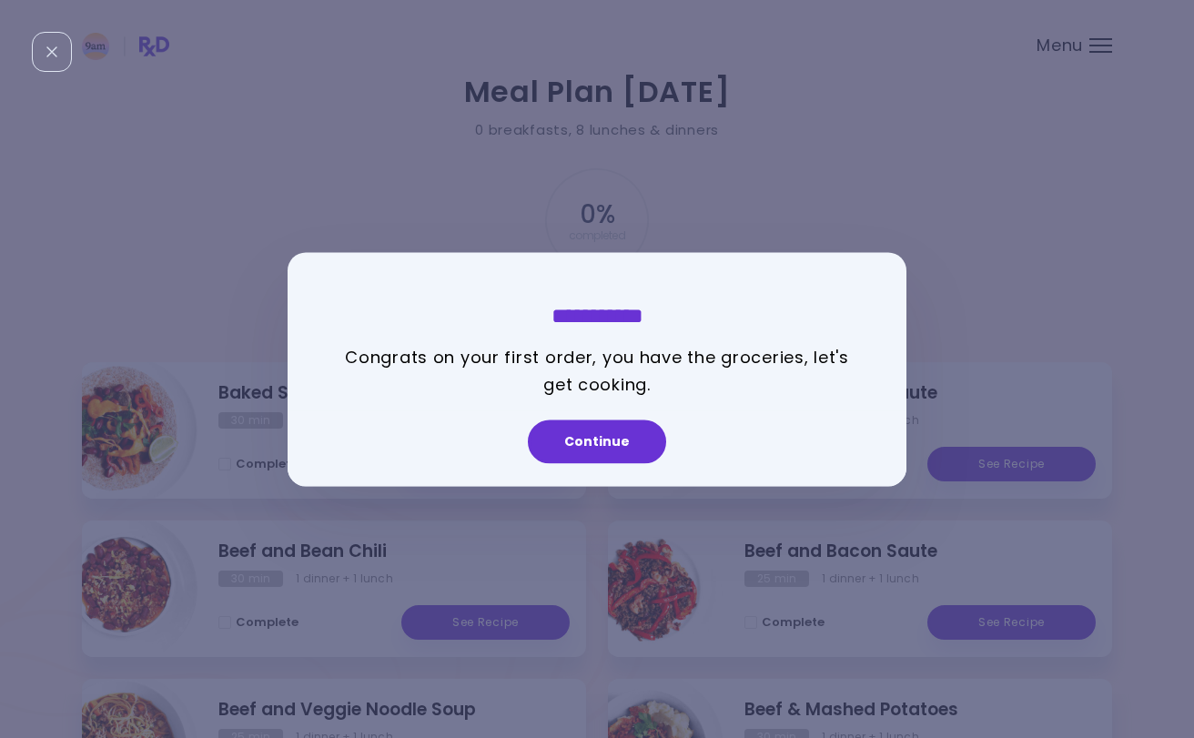
click at [591, 449] on button "Continue" at bounding box center [597, 441] width 138 height 44
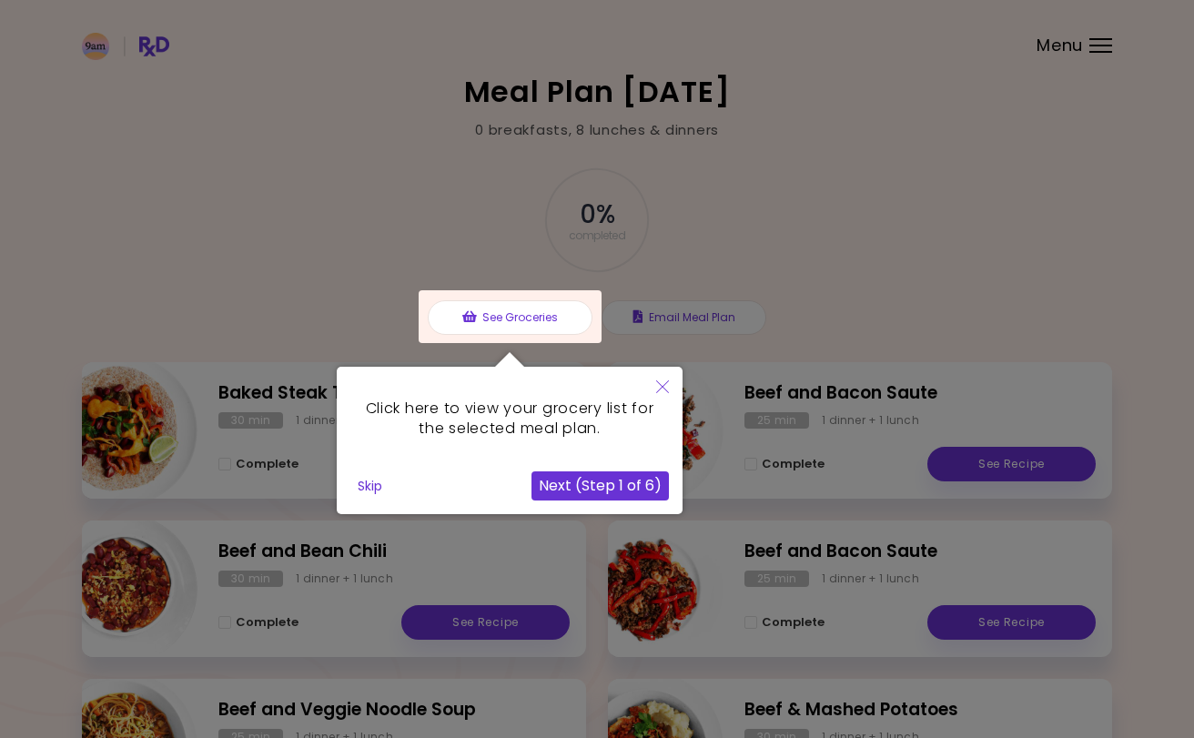
click at [610, 490] on button "Next (Step 1 of 6)" at bounding box center [599, 485] width 137 height 29
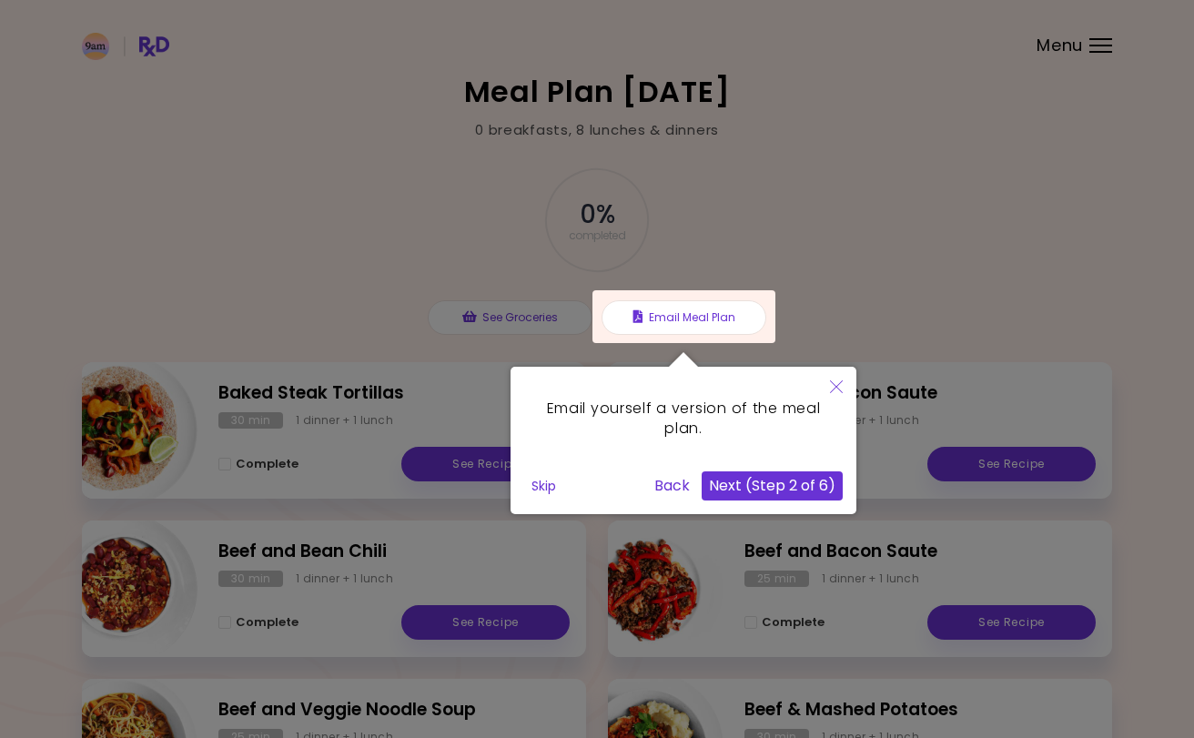
click at [779, 478] on button "Next (Step 2 of 6)" at bounding box center [772, 485] width 141 height 29
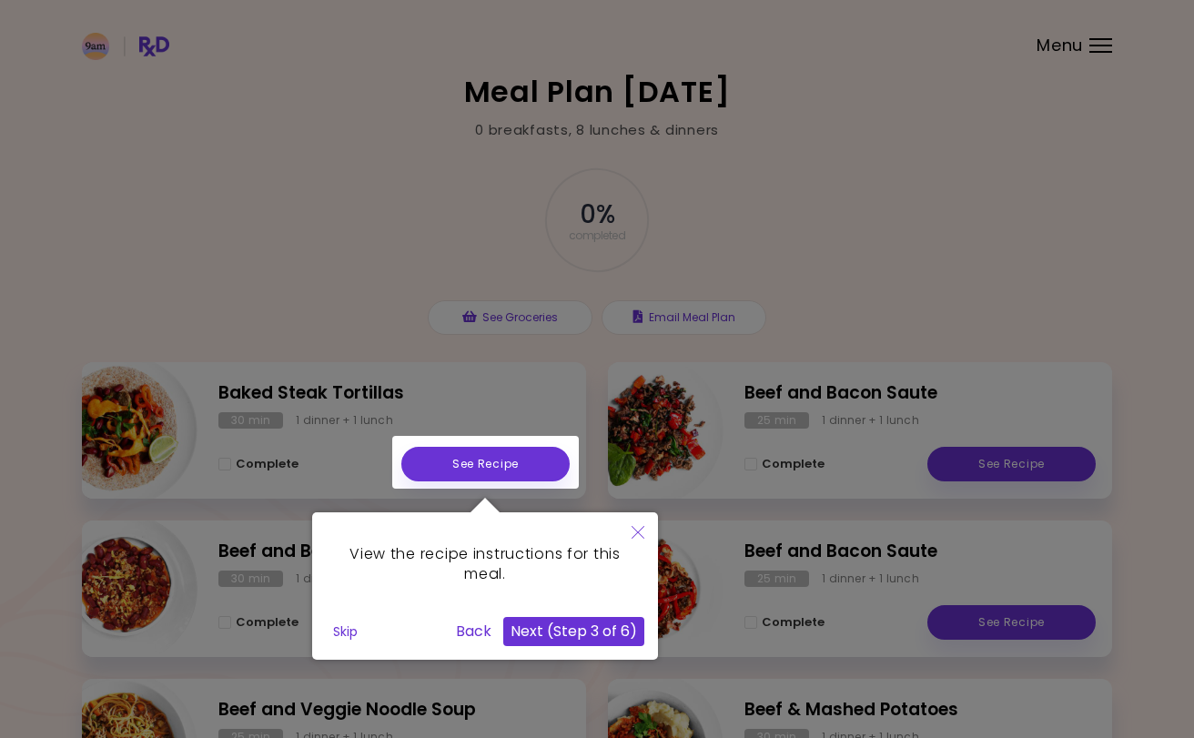
click at [568, 627] on button "Next (Step 3 of 6)" at bounding box center [573, 631] width 141 height 29
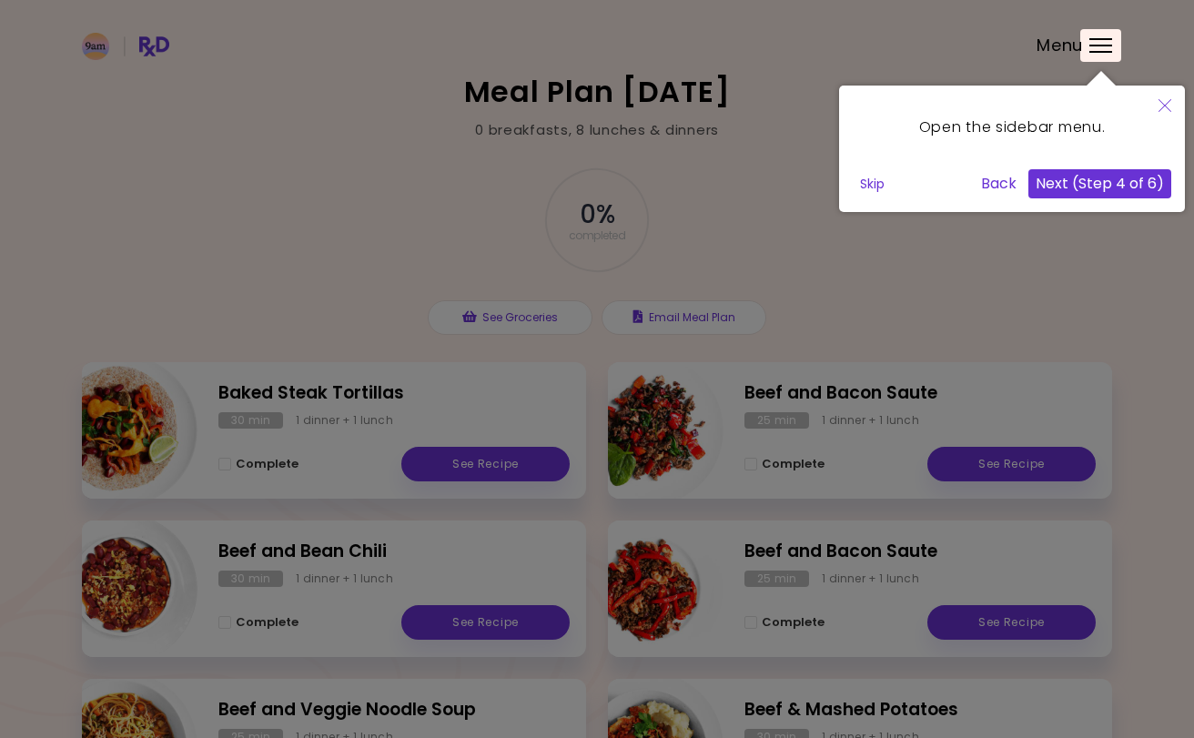
click at [1124, 195] on button "Next (Step 4 of 6)" at bounding box center [1099, 183] width 143 height 29
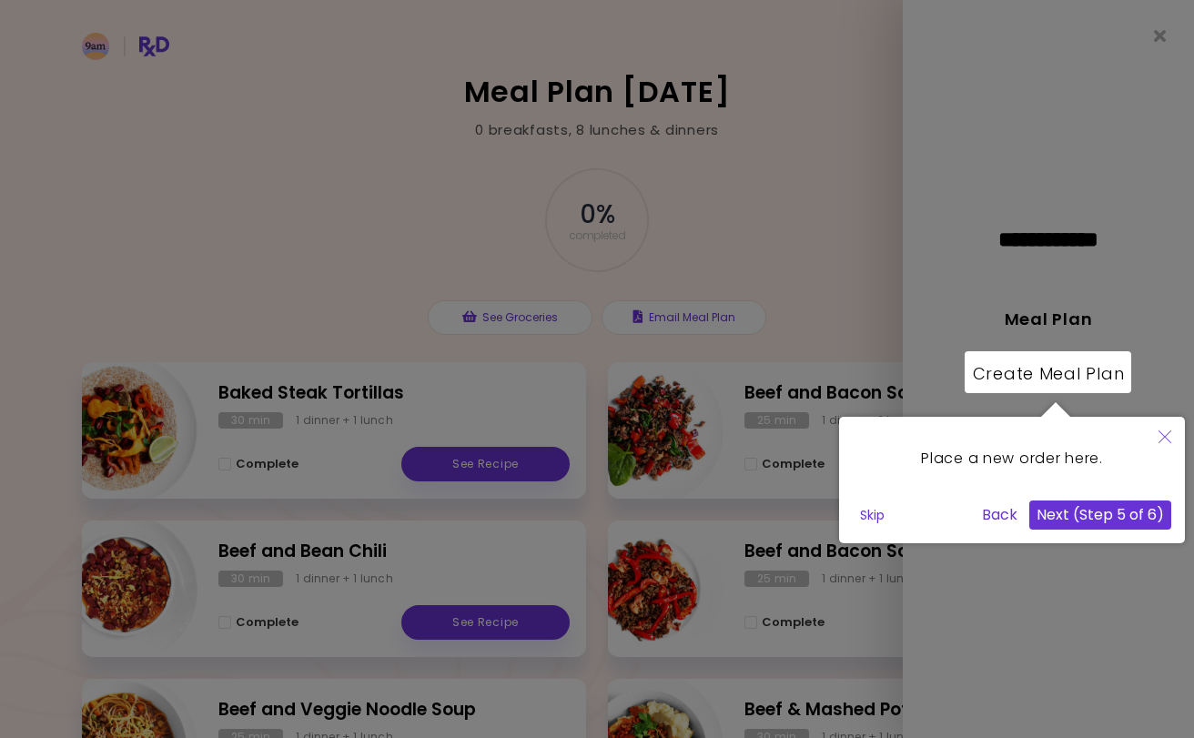
click at [1094, 511] on button "Next (Step 5 of 6)" at bounding box center [1100, 514] width 142 height 29
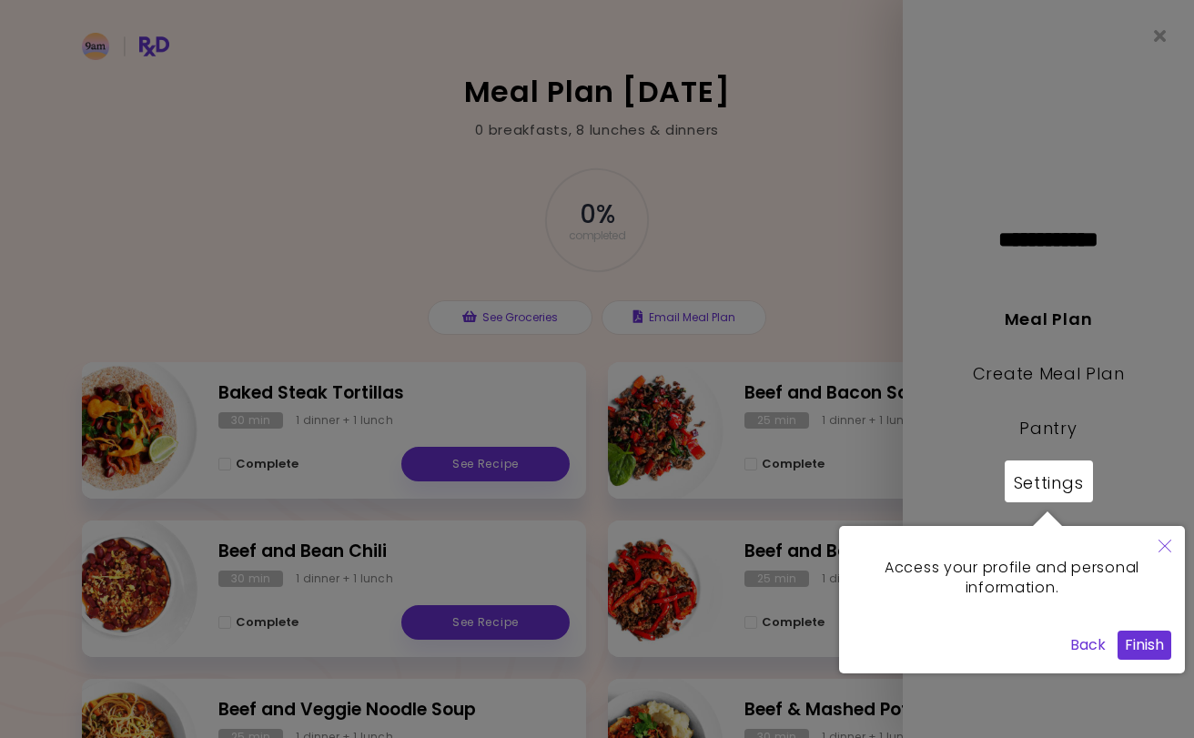
click at [1150, 631] on button "Finish" at bounding box center [1144, 645] width 54 height 29
